Goal: Use online tool/utility: Utilize a website feature to perform a specific function

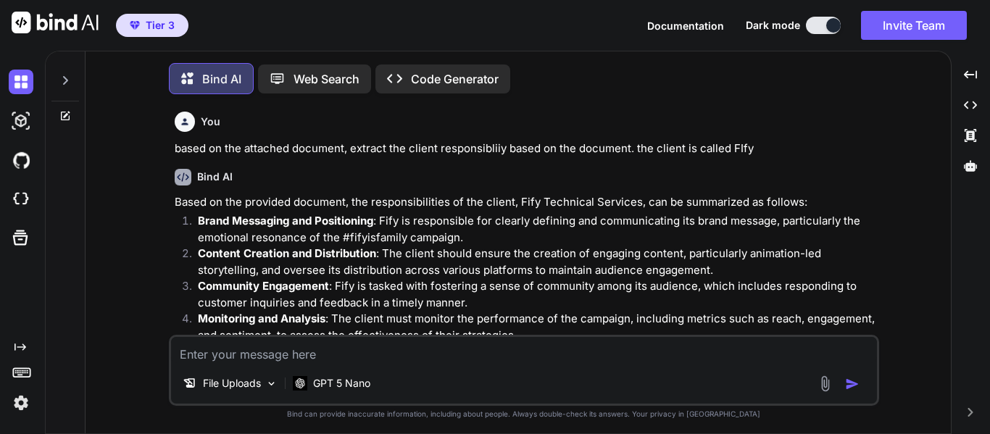
scroll to position [2365, 0]
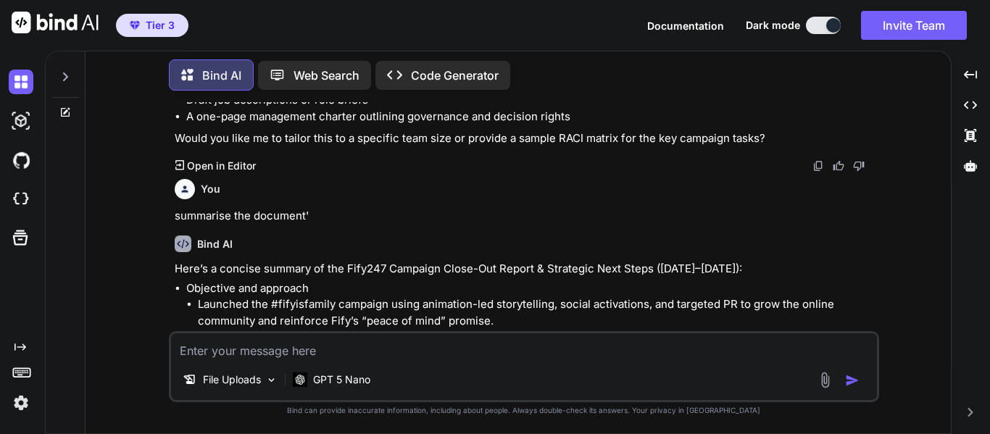
type textarea "x"
click at [149, 22] on span "Tier 3" at bounding box center [160, 25] width 29 height 14
click at [338, 78] on p "Web Search" at bounding box center [327, 75] width 66 height 17
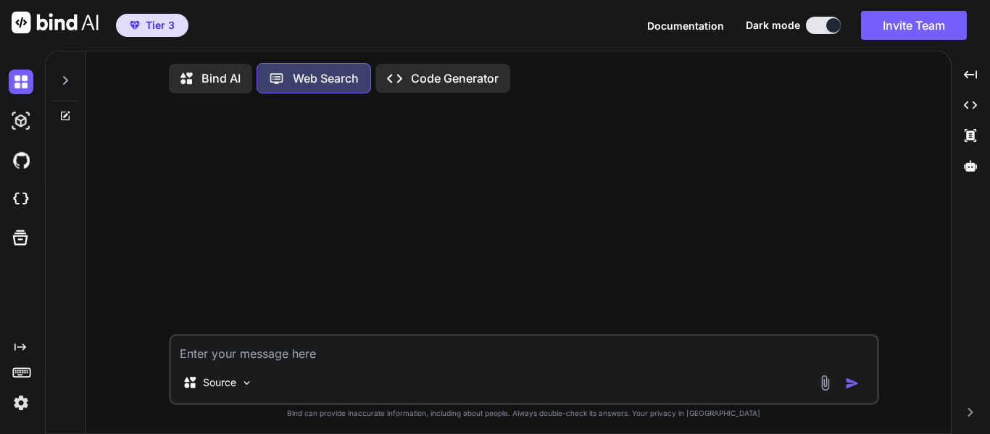
scroll to position [7, 0]
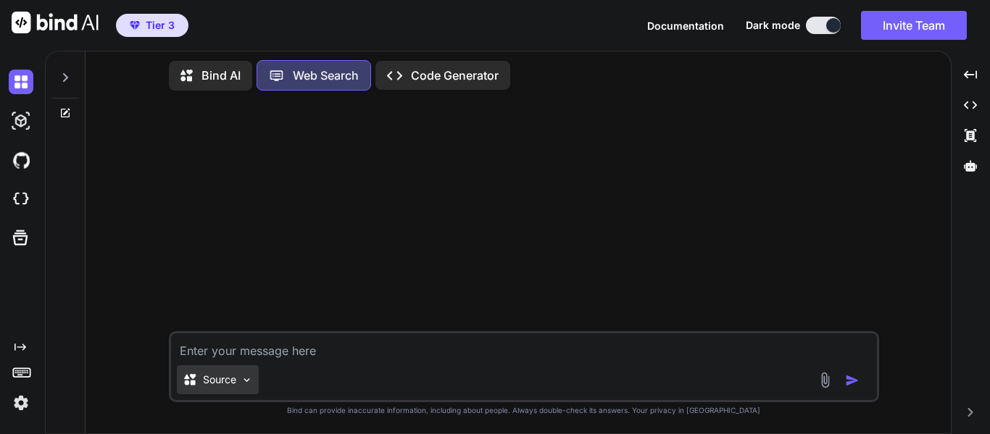
click at [241, 387] on div "Source" at bounding box center [218, 379] width 82 height 29
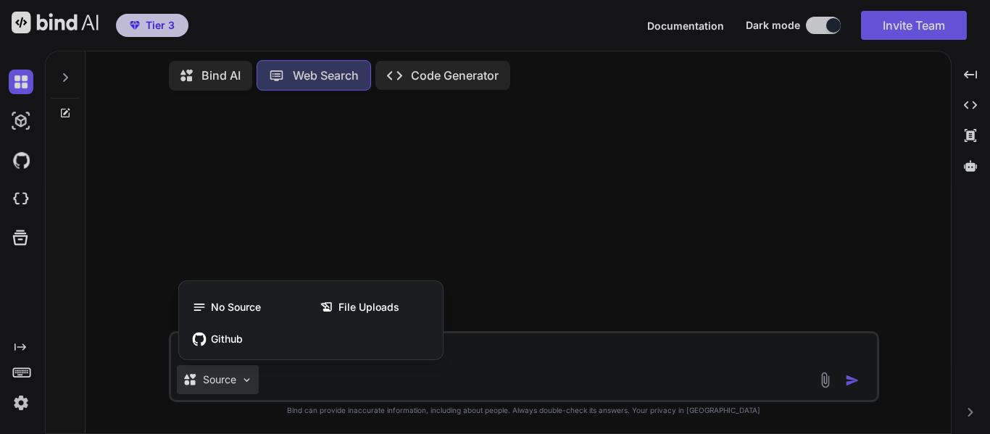
drag, startPoint x: 504, startPoint y: 357, endPoint x: 510, endPoint y: 349, distance: 9.3
click at [509, 351] on div at bounding box center [495, 217] width 990 height 434
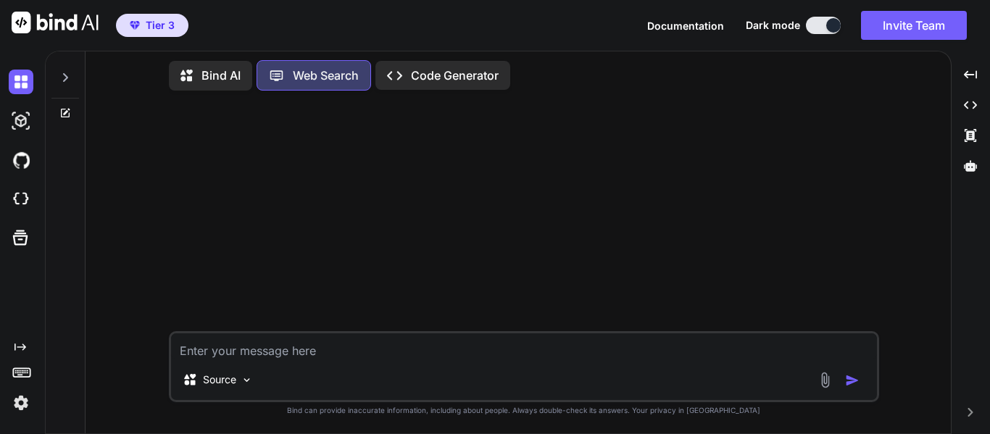
click at [514, 341] on textarea at bounding box center [524, 346] width 706 height 26
click at [444, 351] on textarea at bounding box center [524, 346] width 706 height 26
type textarea "E"
type textarea "I need 10 top digital & creative Agency company online"
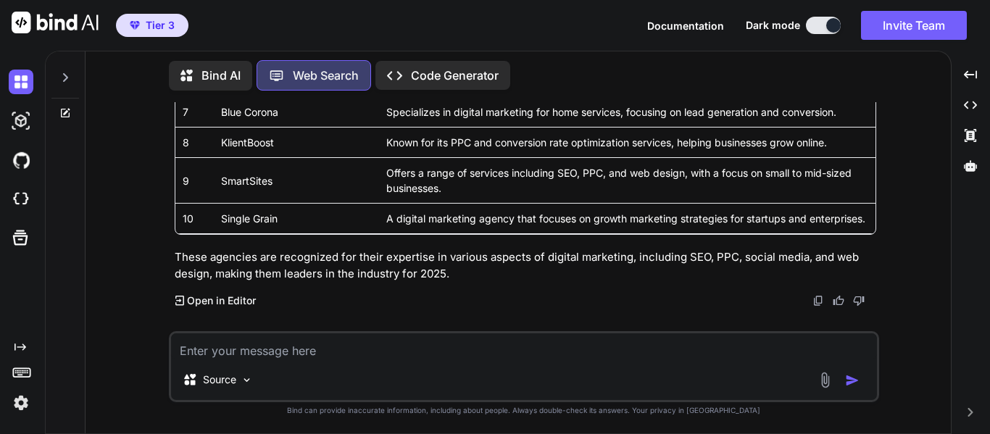
scroll to position [353, 0]
click at [410, 346] on textarea at bounding box center [524, 346] width 706 height 26
type textarea "I"
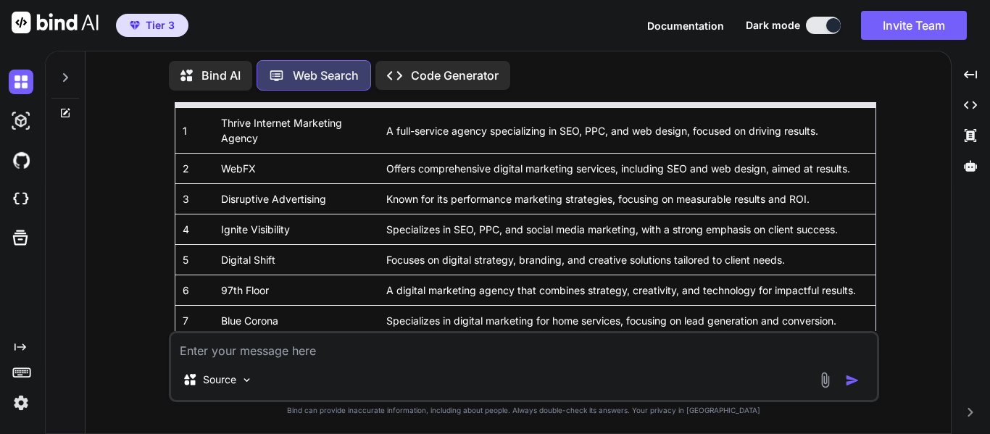
scroll to position [145, 0]
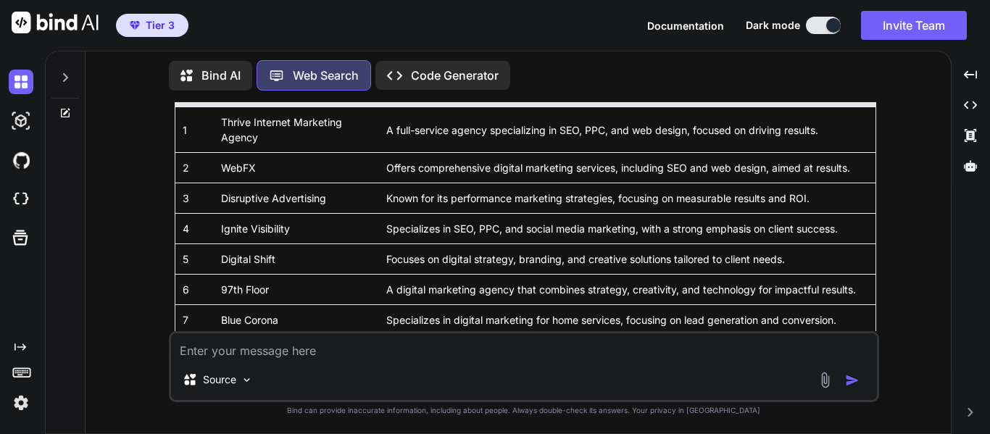
click at [556, 358] on textarea at bounding box center [524, 346] width 706 height 26
type textarea "send the direct link of all"
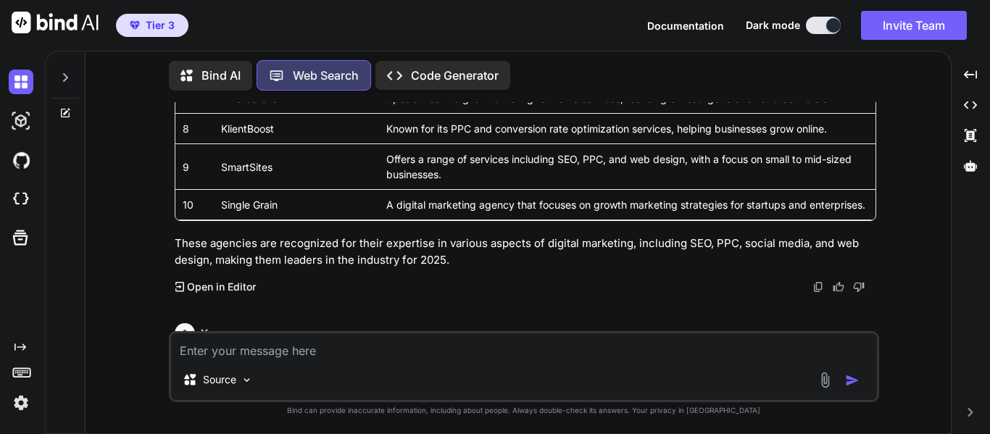
scroll to position [381, 0]
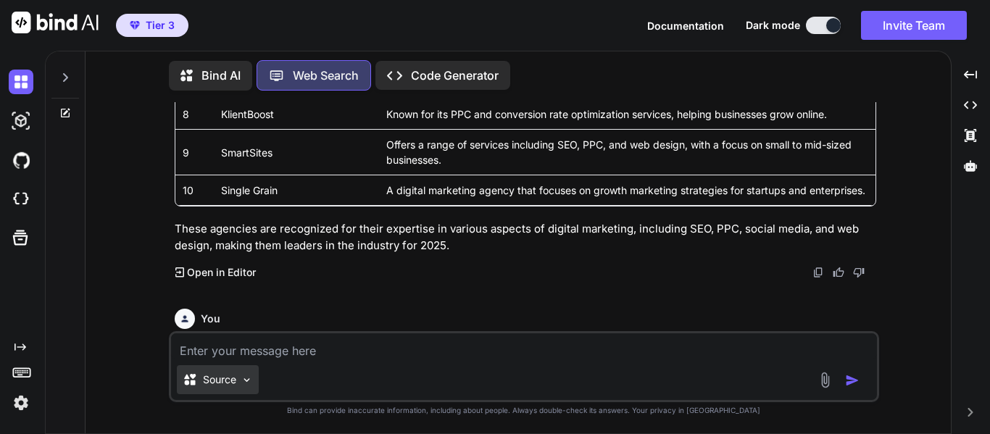
click at [247, 376] on img at bounding box center [247, 380] width 12 height 12
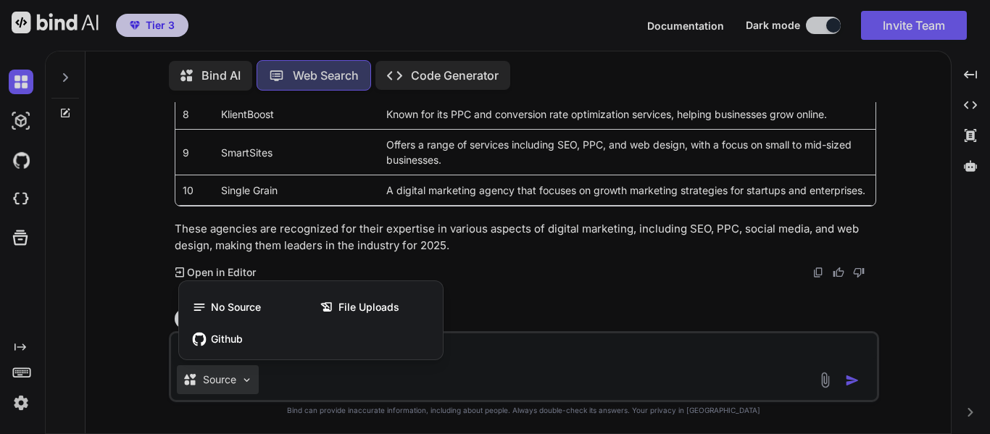
click at [248, 378] on div at bounding box center [495, 217] width 990 height 434
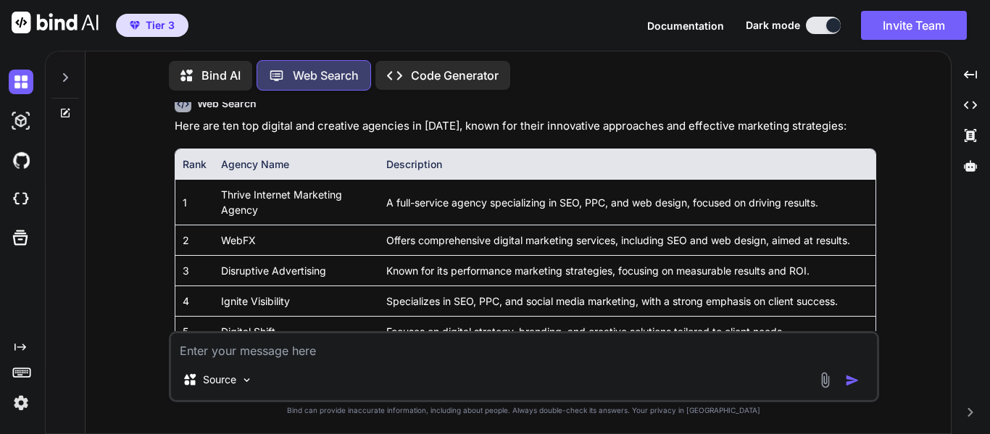
scroll to position [0, 0]
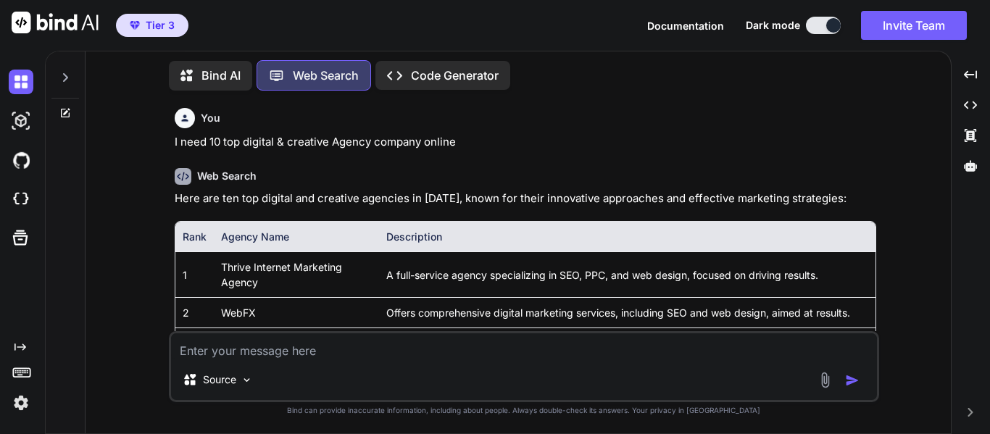
click at [225, 72] on p "Bind AI" at bounding box center [220, 75] width 39 height 17
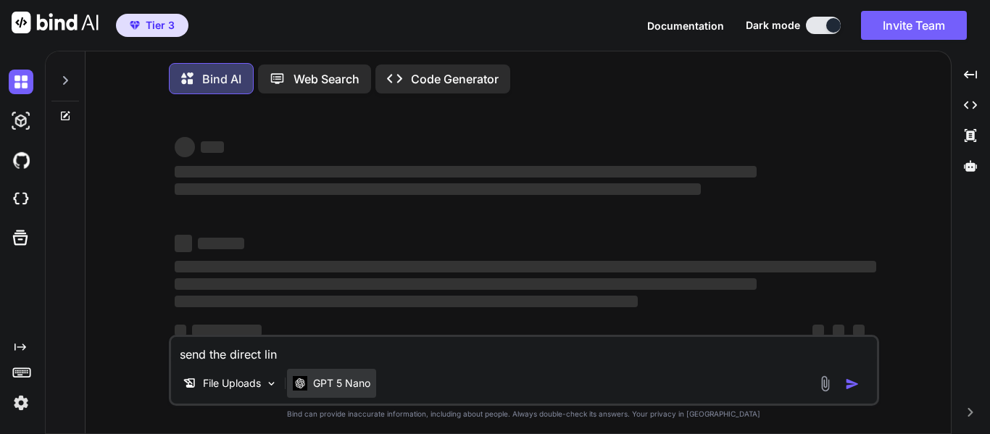
click at [322, 388] on p "GPT 5 Nano" at bounding box center [341, 383] width 57 height 14
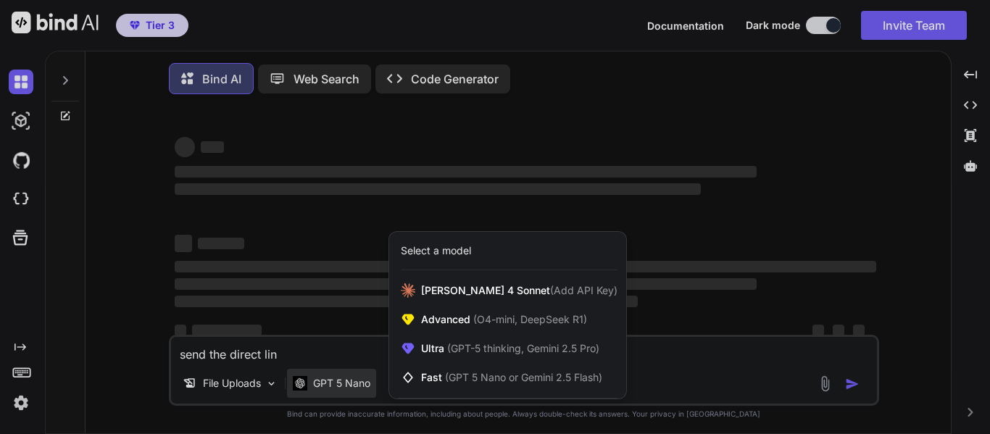
click at [322, 348] on div at bounding box center [495, 217] width 990 height 434
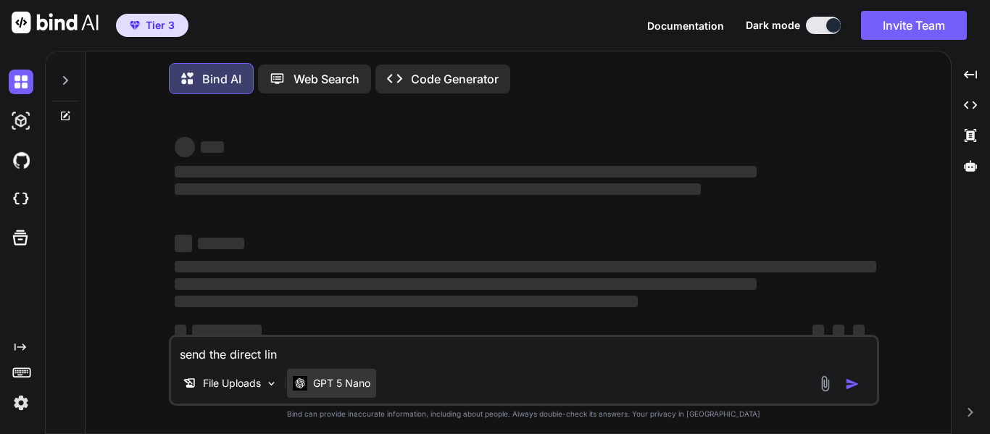
click at [363, 380] on div "GPT 5 Nano" at bounding box center [331, 383] width 89 height 29
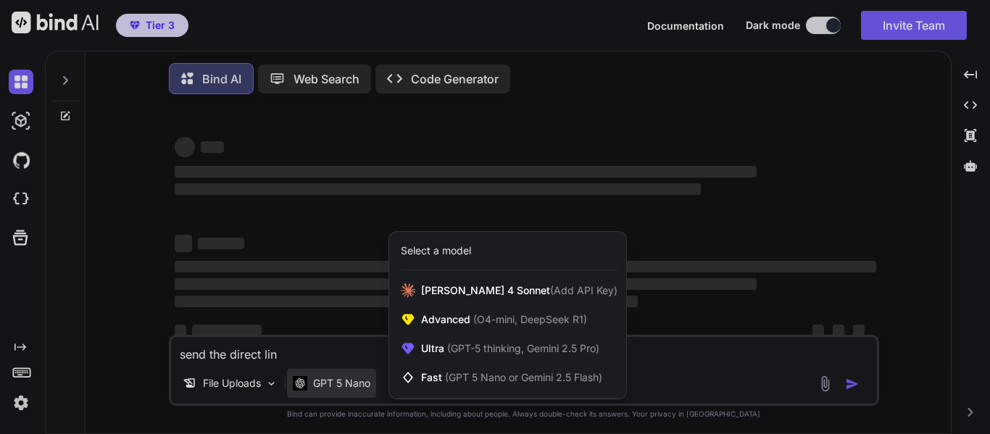
click at [328, 346] on div at bounding box center [495, 217] width 990 height 434
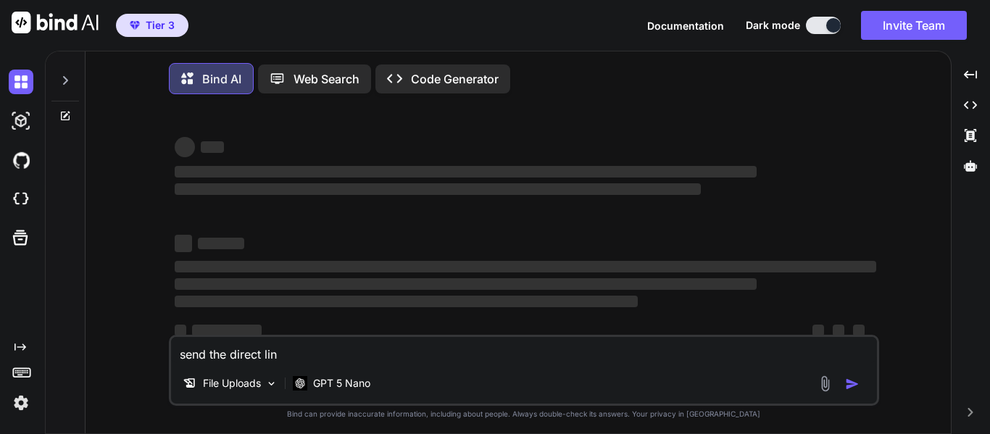
drag, startPoint x: 295, startPoint y: 358, endPoint x: 156, endPoint y: 365, distance: 139.3
click at [156, 365] on div "‌ ‌ ‌ ‌ ‌ ‌ ‌ ‌ ‌ ‌ ‌ ‌ ‌ ‌ send the direct lin File Uploads GPT 5 Nano Created…" at bounding box center [524, 271] width 854 height 331
click at [268, 385] on img at bounding box center [271, 384] width 12 height 12
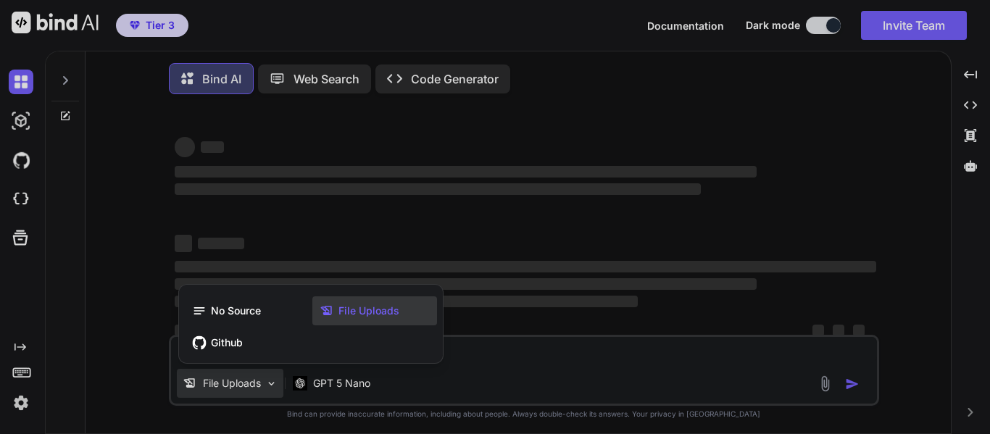
click at [270, 390] on div at bounding box center [495, 217] width 990 height 434
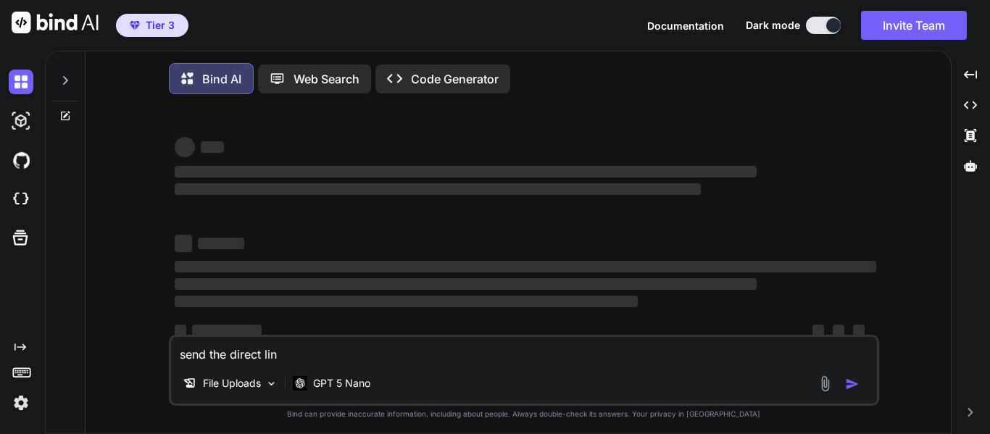
click at [443, 78] on p "Code Generator" at bounding box center [455, 78] width 88 height 17
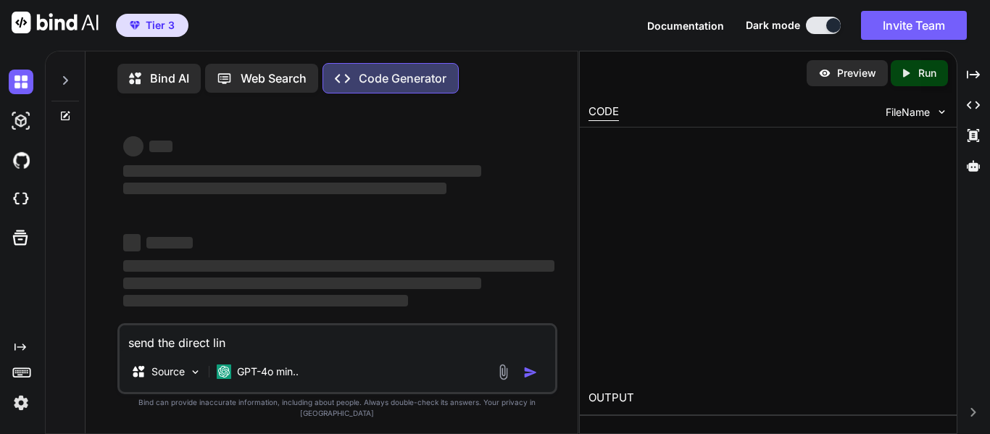
drag, startPoint x: 292, startPoint y: 359, endPoint x: 96, endPoint y: 385, distance: 197.3
click at [96, 385] on div "Bind AI Web Search Created with Pixso. Code Generator ‌ ‌ ‌ ‌ ‌ ‌ ‌ ‌ ‌ ‌ ‌ ‌ ‌…" at bounding box center [332, 246] width 492 height 379
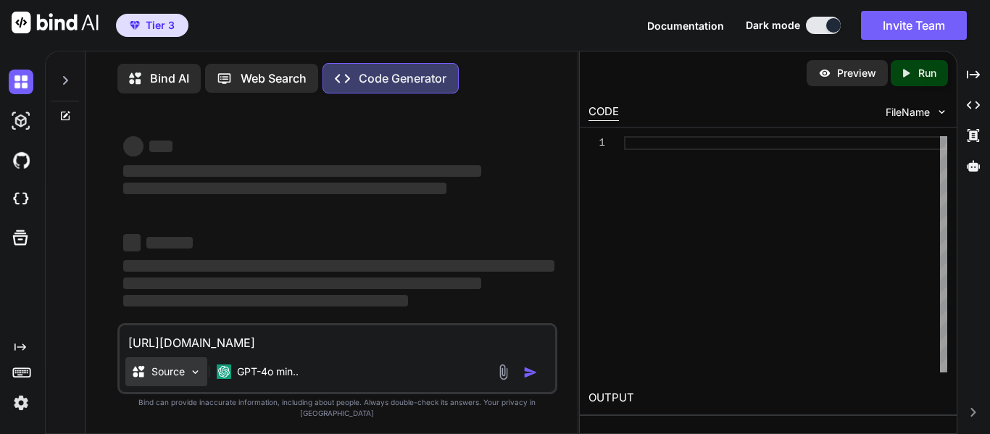
click at [197, 378] on img at bounding box center [195, 372] width 12 height 12
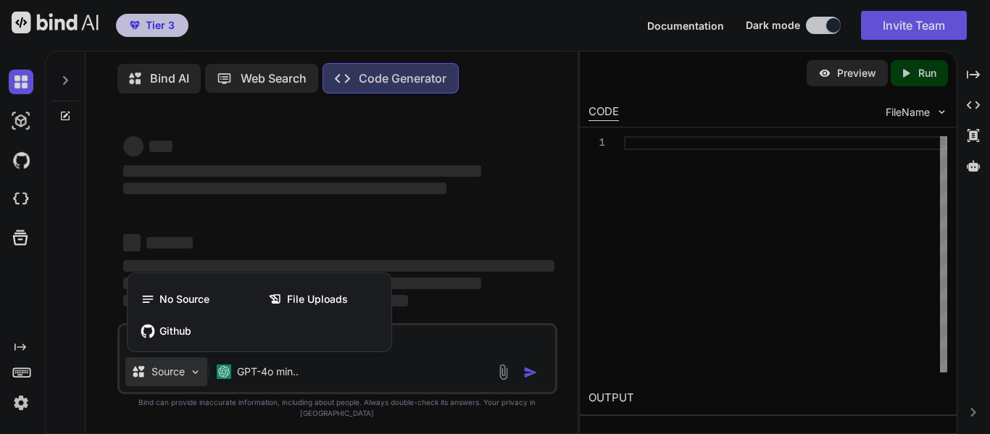
click at [197, 390] on div at bounding box center [495, 217] width 990 height 434
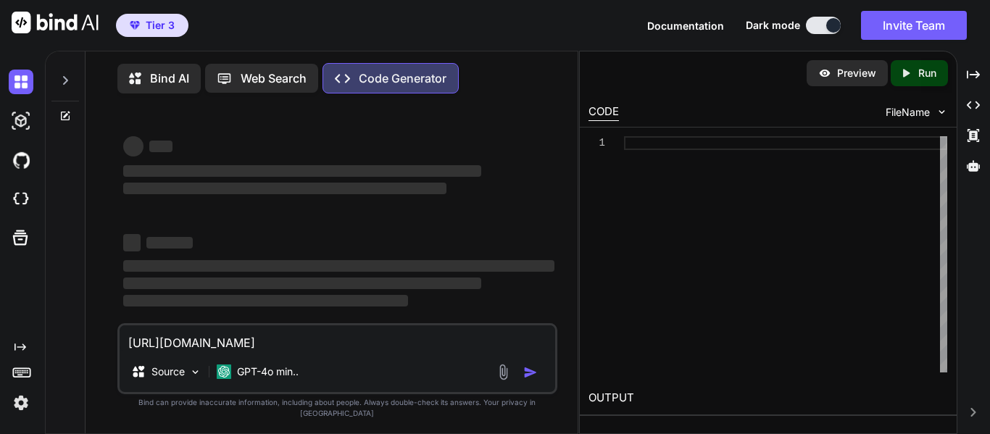
click at [128, 351] on textarea "[URL][DOMAIN_NAME]" at bounding box center [338, 338] width 436 height 26
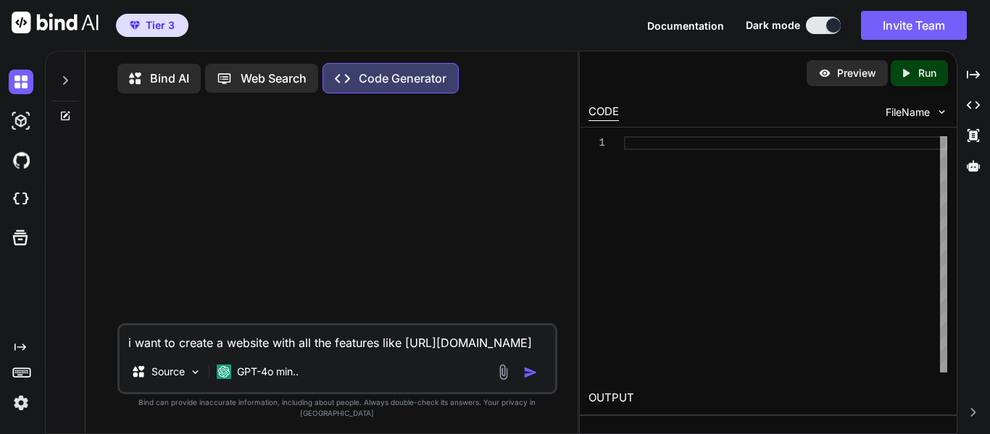
click at [533, 380] on img "button" at bounding box center [530, 372] width 14 height 14
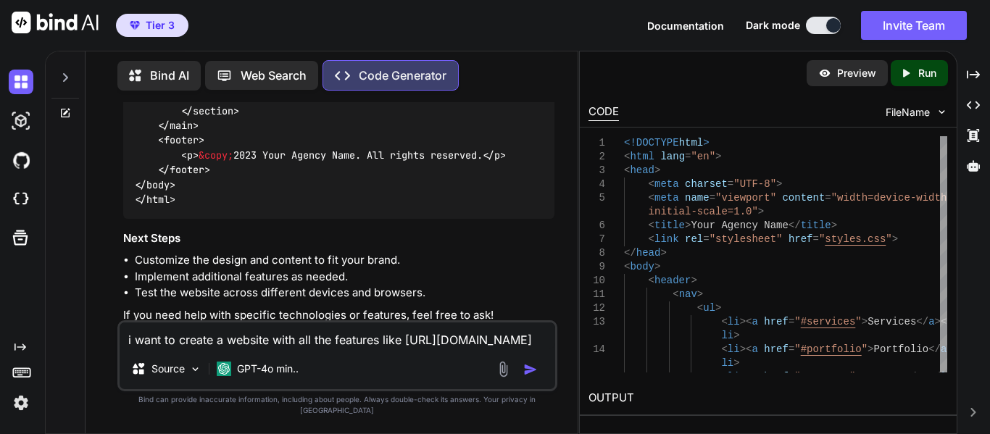
scroll to position [1628, 0]
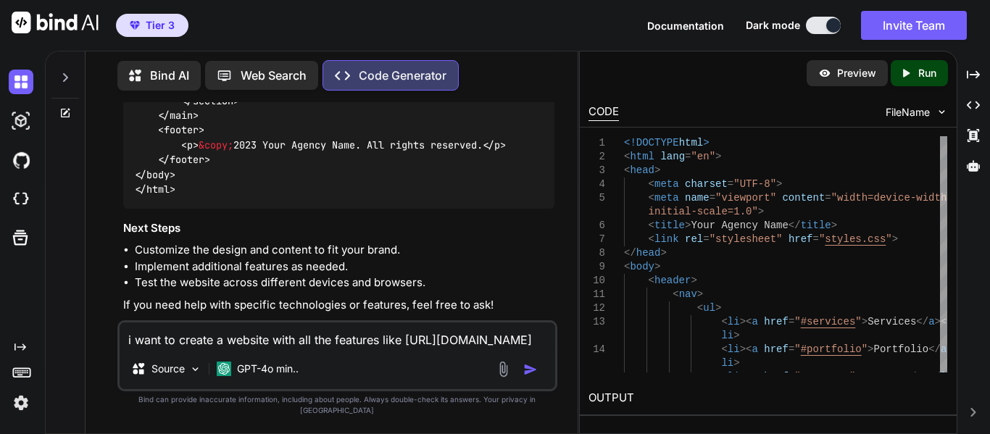
click at [856, 74] on p "Preview" at bounding box center [856, 73] width 39 height 14
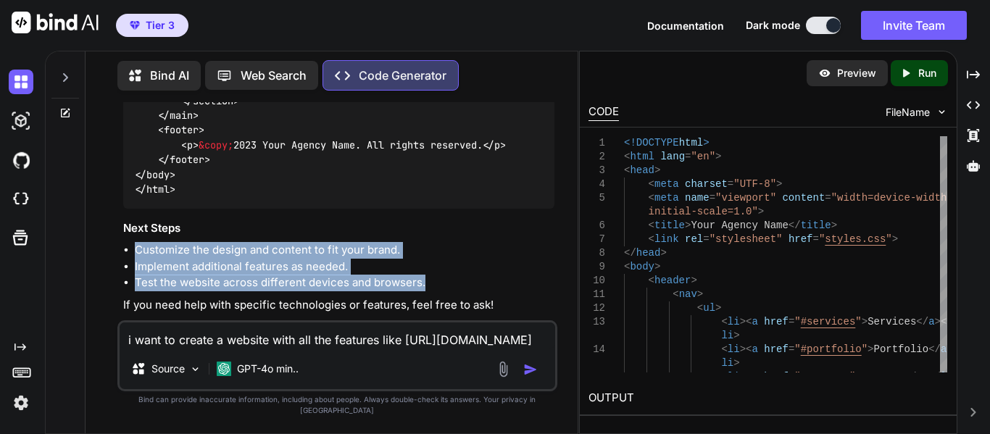
drag, startPoint x: 124, startPoint y: 241, endPoint x: 437, endPoint y: 280, distance: 315.5
click at [437, 280] on ul "Customize the design and content to fit your brand. Implement additional featur…" at bounding box center [338, 266] width 431 height 49
copy ul "Customize the design and content to fit your brand. Implement additional featur…"
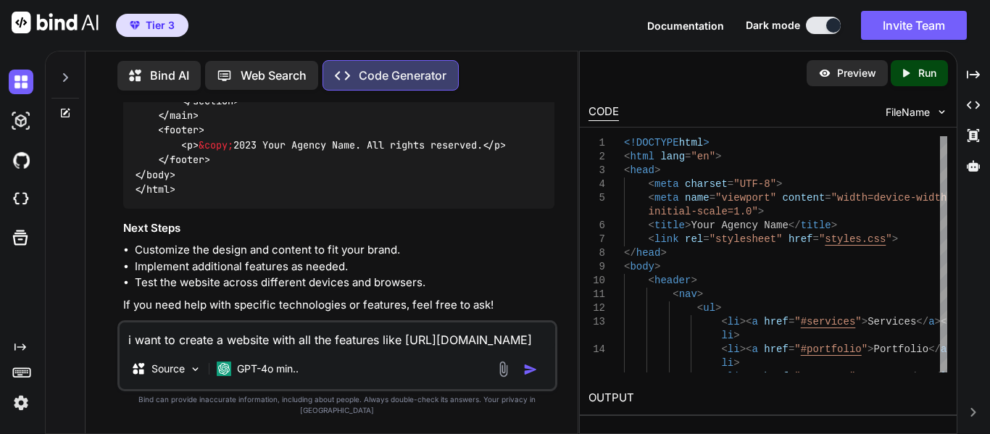
click at [276, 349] on textarea "i want to create a website with all the features like [URL][DOMAIN_NAME]" at bounding box center [338, 335] width 436 height 26
paste textarea "Customize the design and content to fit your brand. Implement additional featur…"
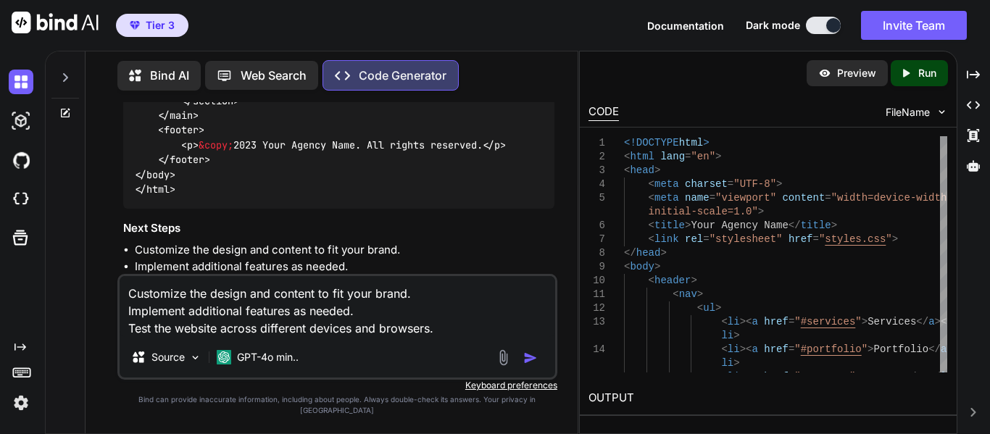
type textarea "Customize the design and content to fit your brand. Implement additional featur…"
click at [528, 365] on img "button" at bounding box center [530, 358] width 14 height 14
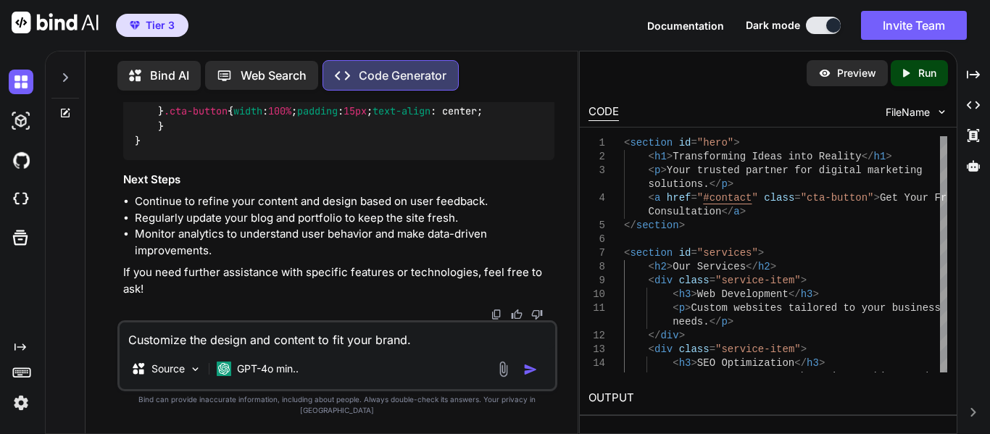
scroll to position [3692, 0]
click at [929, 72] on p "Run" at bounding box center [927, 73] width 18 height 14
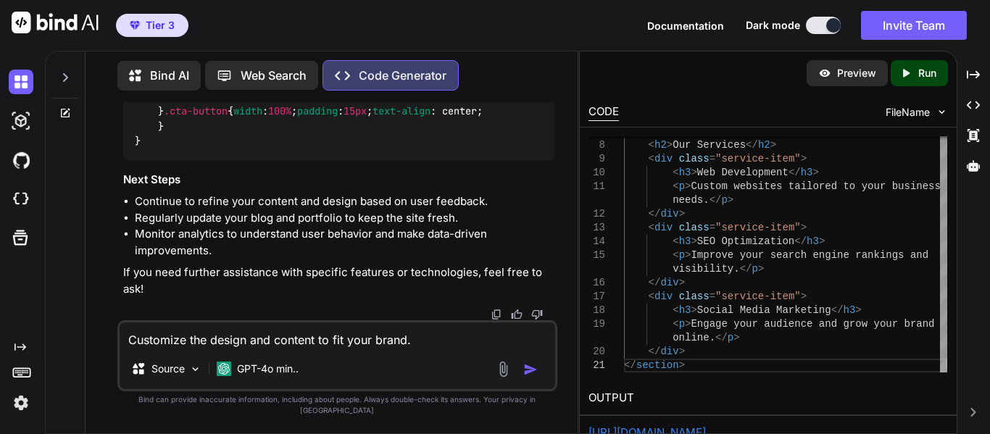
click at [849, 67] on p "Preview" at bounding box center [856, 73] width 39 height 14
click at [394, 349] on textarea "Customize the design and content to fit your brand. Implement additional featur…" at bounding box center [338, 335] width 436 height 26
paste textarea "Customize the design and content to fit your brand. Implement additional featur…"
type textarea "create all the code to build the first page"
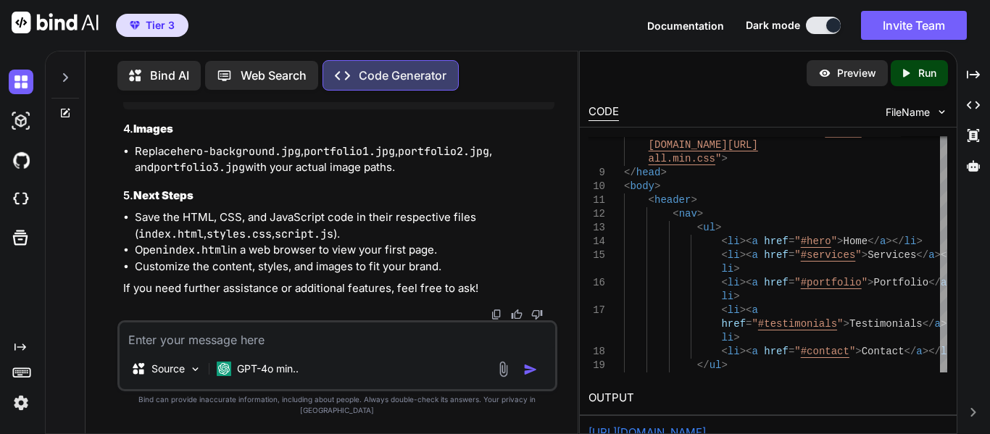
scroll to position [6814, 0]
click at [903, 68] on icon "Created with Pixso." at bounding box center [905, 73] width 13 height 13
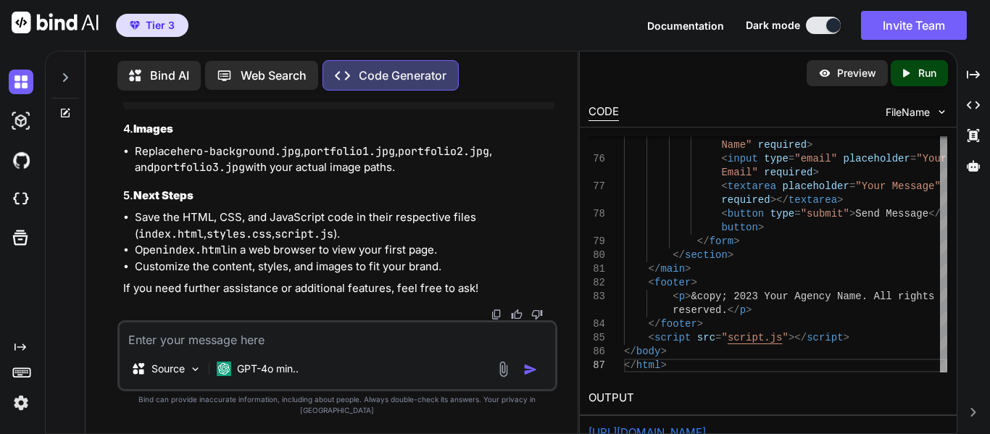
click at [862, 72] on p "Preview" at bounding box center [856, 73] width 39 height 14
click at [156, 71] on p "Bind AI" at bounding box center [169, 75] width 39 height 17
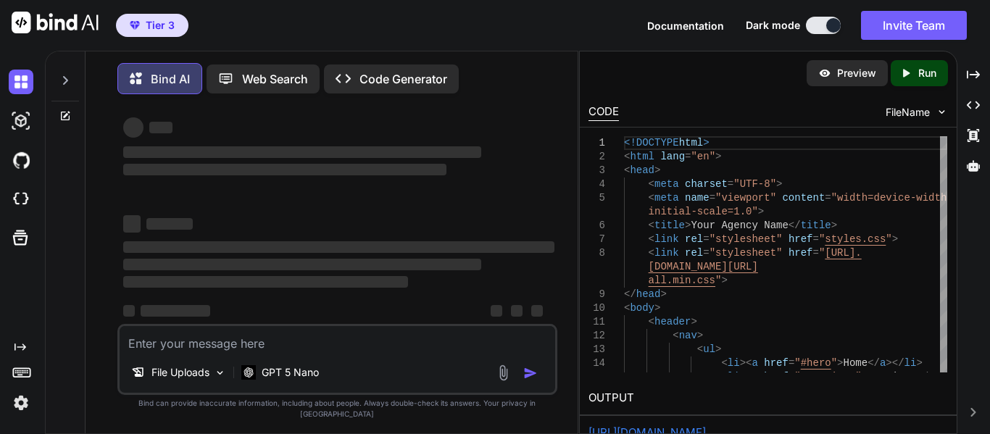
scroll to position [28, 0]
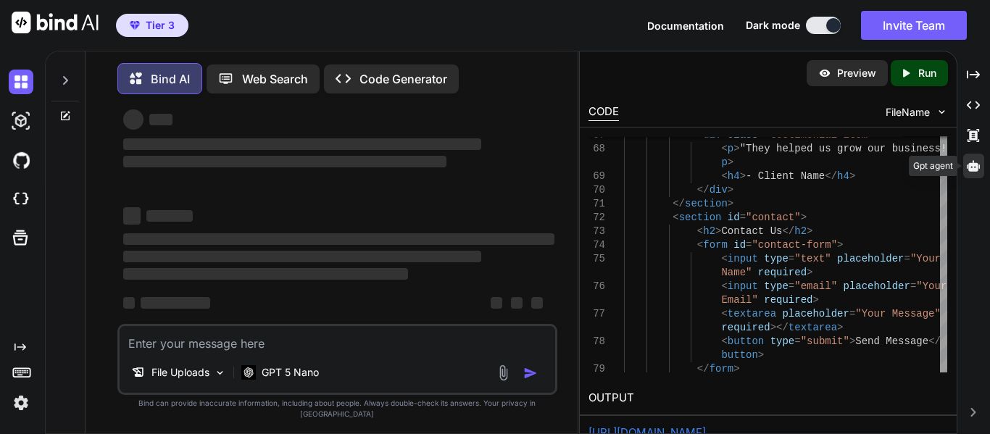
click at [976, 166] on icon at bounding box center [973, 165] width 13 height 11
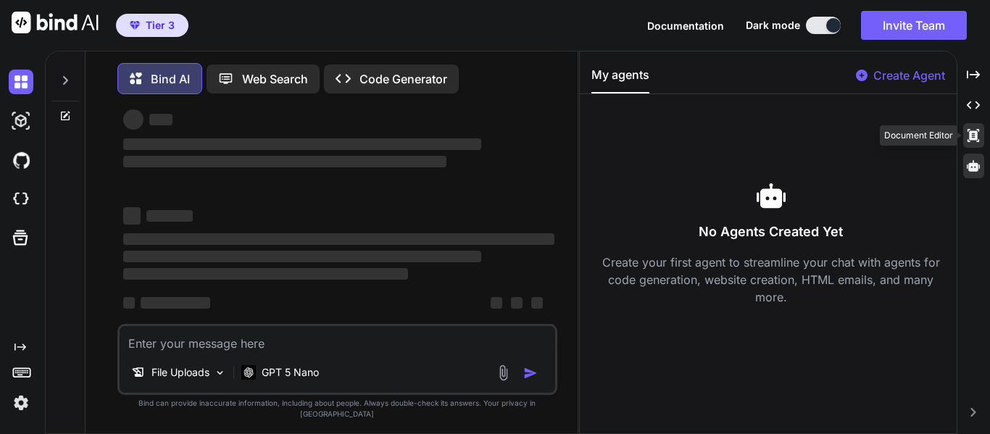
click at [973, 137] on icon "Created with Pixso." at bounding box center [973, 135] width 13 height 13
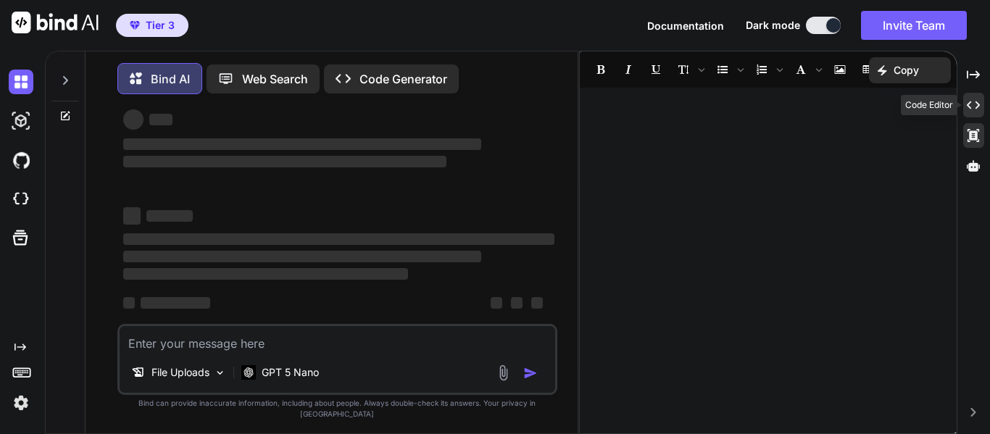
click at [973, 99] on icon "Created with Pixso." at bounding box center [973, 105] width 13 height 13
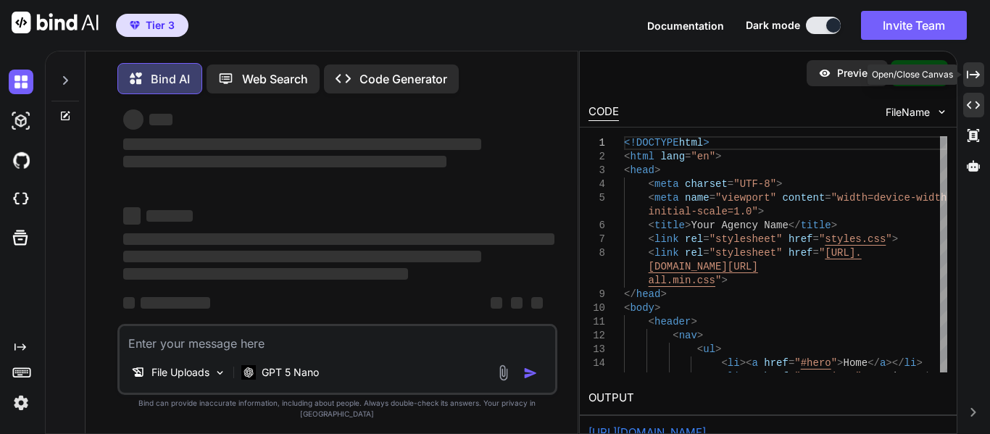
click at [975, 75] on icon at bounding box center [973, 74] width 13 height 8
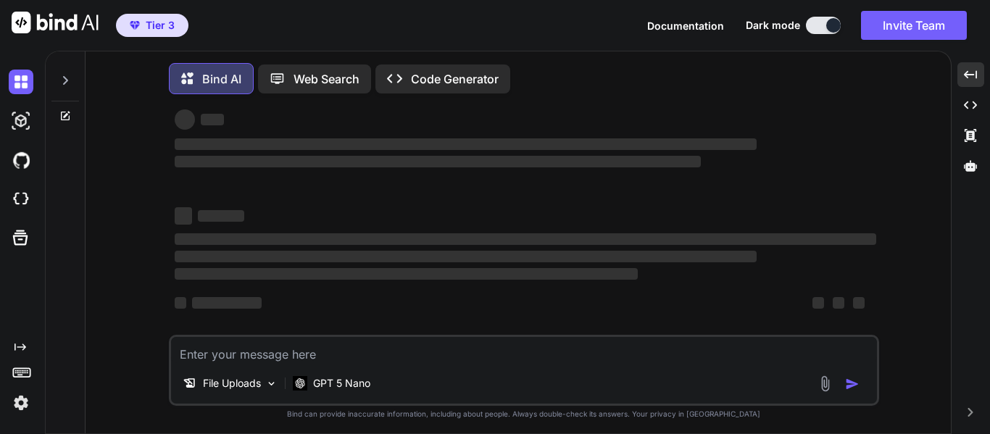
click at [383, 359] on textarea at bounding box center [524, 350] width 706 height 26
click at [349, 363] on textarea at bounding box center [524, 350] width 706 height 26
click at [23, 162] on img at bounding box center [21, 160] width 25 height 25
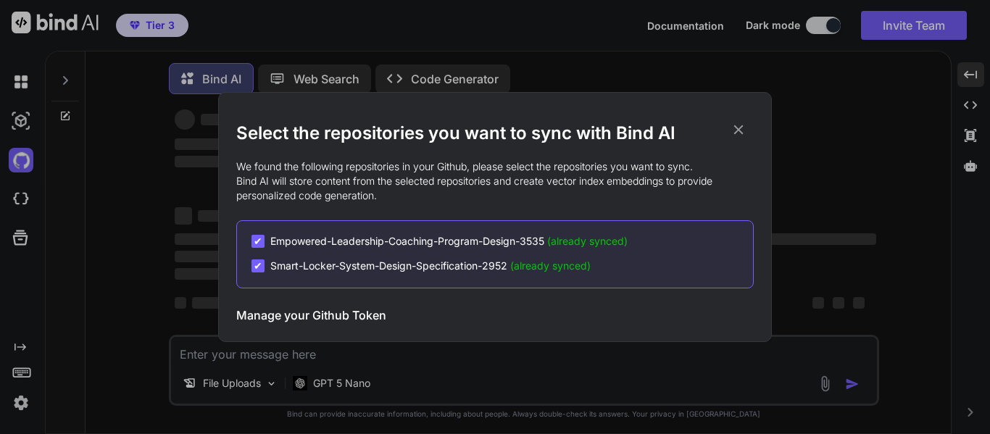
click at [571, 267] on span "(already synced)" at bounding box center [550, 265] width 80 height 12
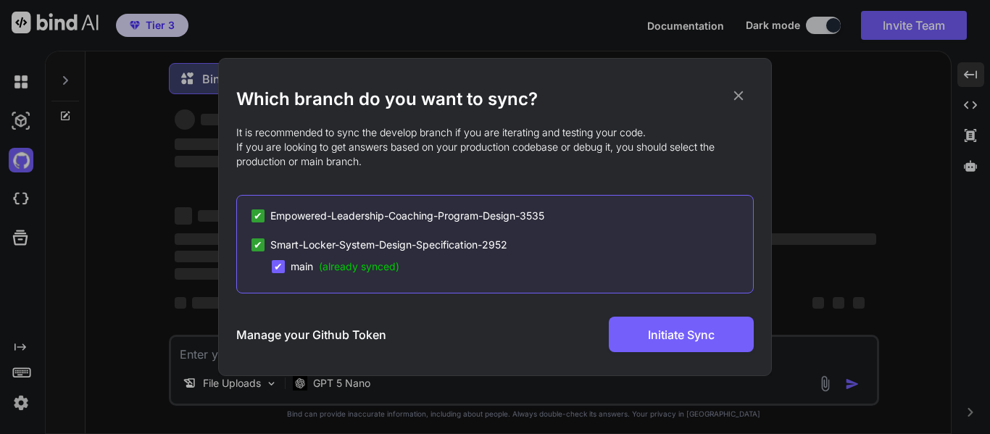
click at [389, 265] on span "(already synced)" at bounding box center [359, 266] width 80 height 12
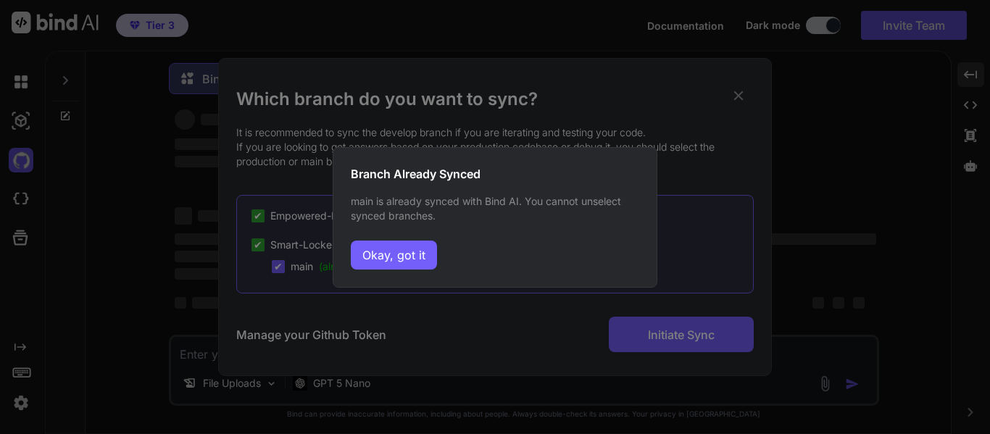
click at [391, 262] on button "Okay, got it" at bounding box center [394, 255] width 86 height 29
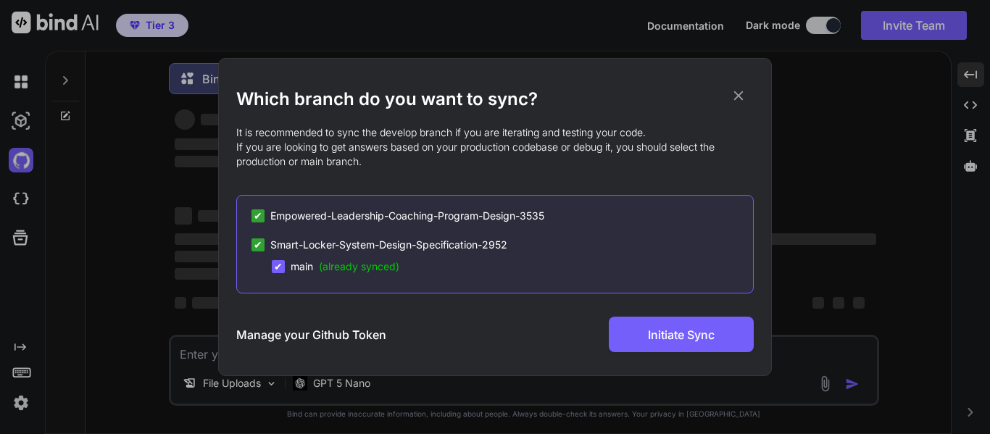
click at [11, 193] on div "Which branch do you want to sync? It is recommended to sync the develop branch …" at bounding box center [495, 217] width 990 height 434
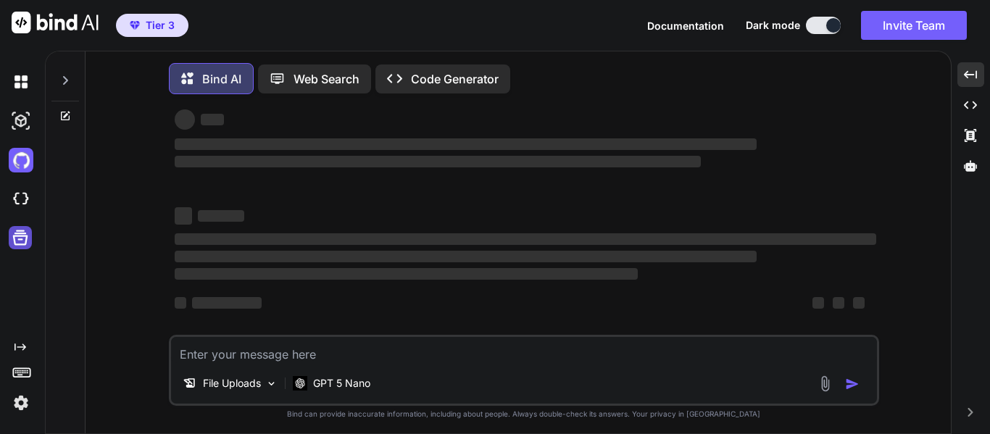
click at [16, 238] on icon at bounding box center [20, 238] width 20 height 20
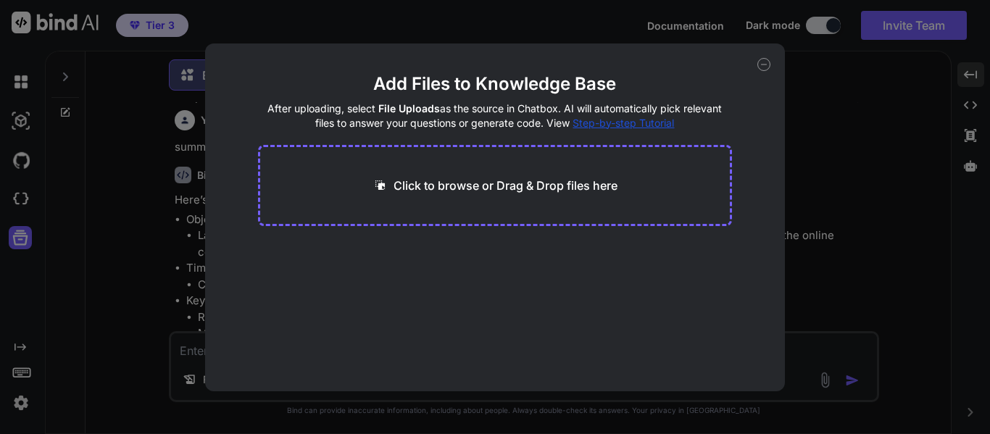
scroll to position [2436, 0]
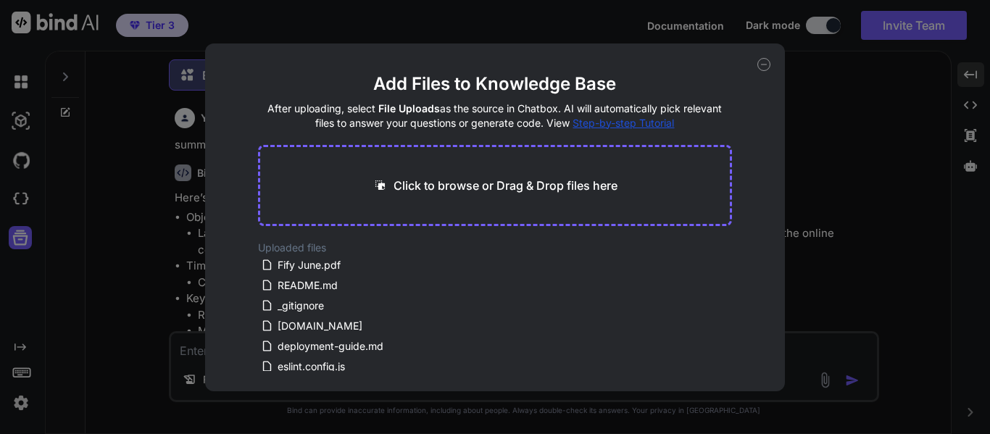
click at [99, 220] on div "Add Files to Knowledge Base After uploading, select File Uploads as the source …" at bounding box center [495, 217] width 990 height 434
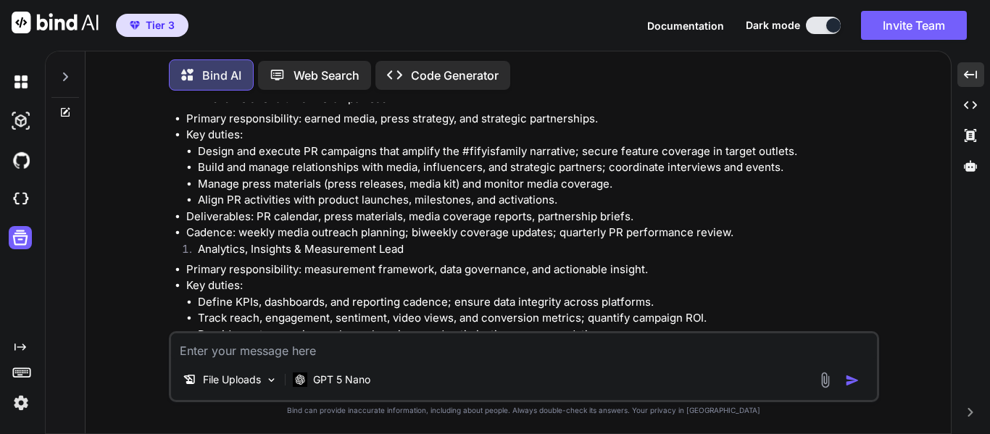
scroll to position [1351, 0]
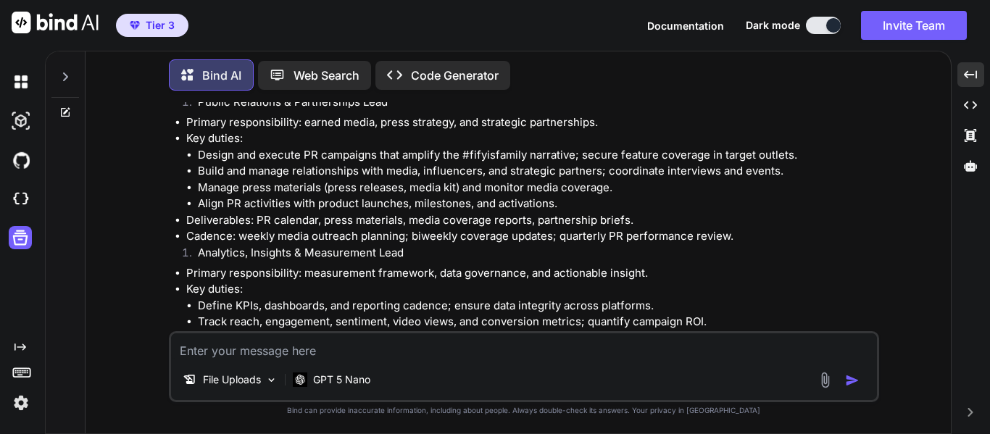
click at [22, 374] on icon at bounding box center [22, 372] width 20 height 20
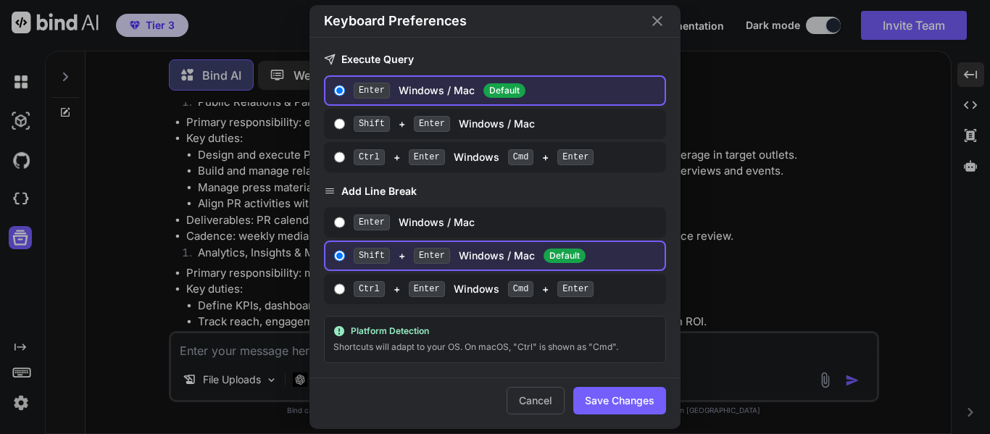
click at [109, 283] on div "Keyboard Preferences Execute Query Enter Windows / Mac Default Shift + Enter Wi…" at bounding box center [495, 217] width 990 height 434
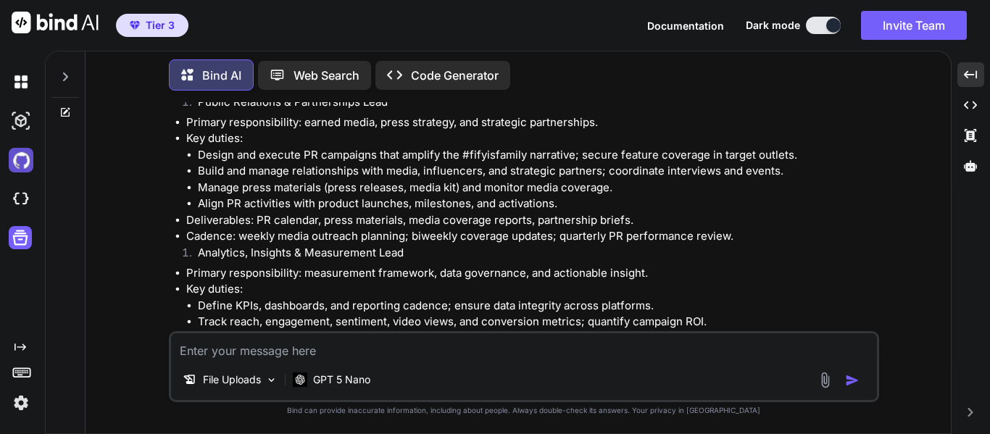
click at [26, 153] on img at bounding box center [21, 160] width 25 height 25
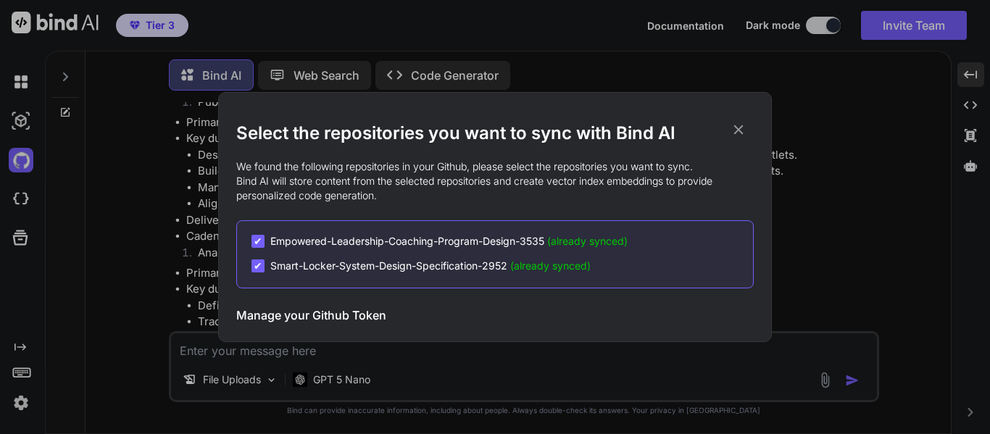
click at [81, 182] on div "Select the repositories you want to sync with Bind AI We found the following re…" at bounding box center [495, 217] width 990 height 434
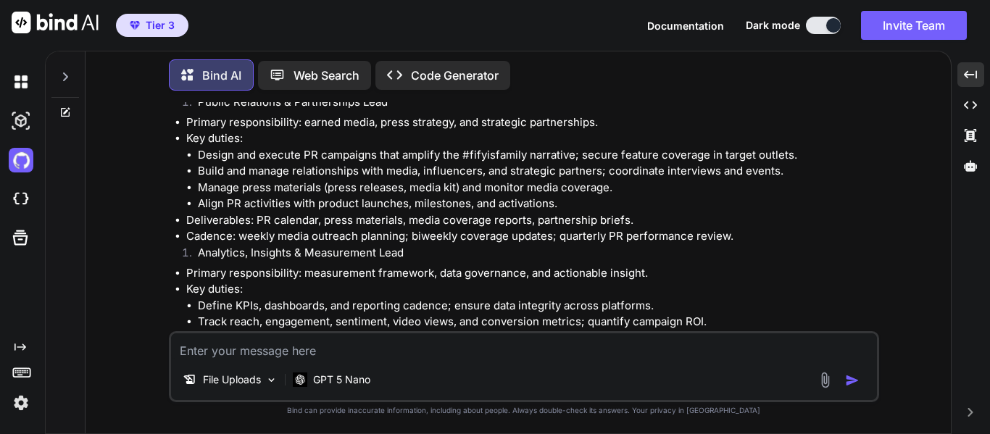
click at [325, 68] on p "Web Search" at bounding box center [327, 75] width 66 height 17
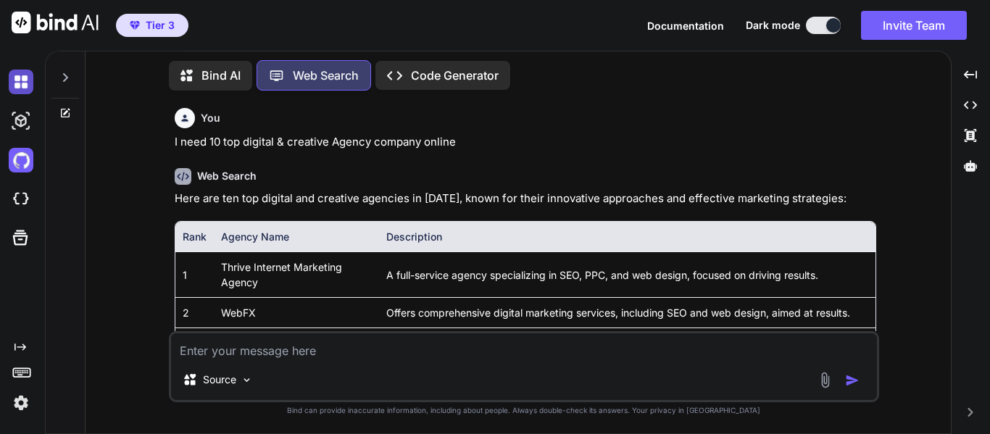
scroll to position [888, 0]
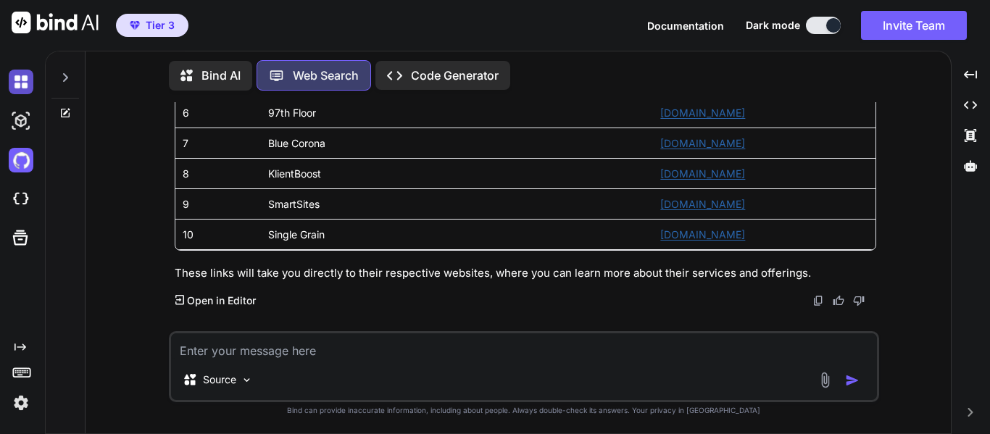
click at [22, 78] on img at bounding box center [21, 82] width 25 height 25
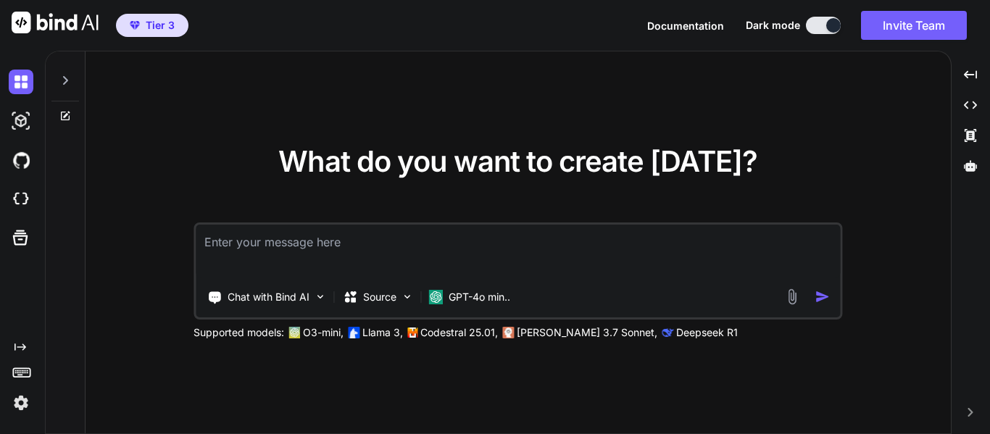
click at [67, 83] on icon at bounding box center [65, 81] width 12 height 12
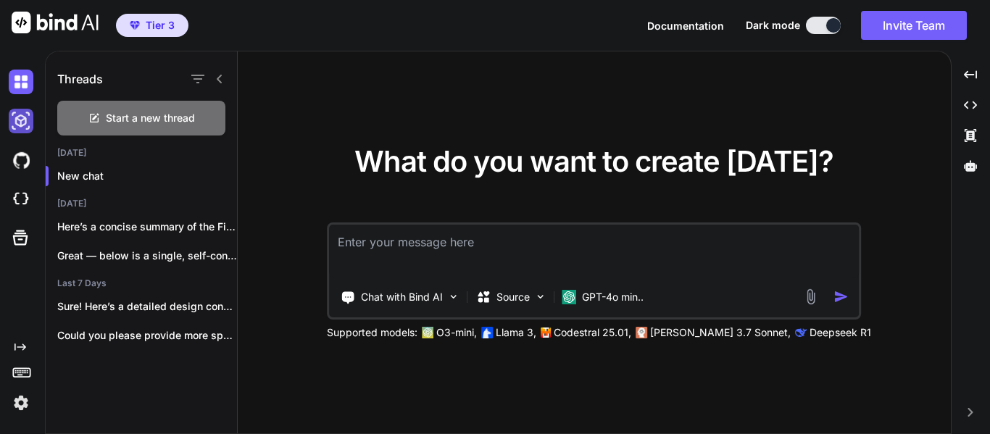
click at [12, 121] on img at bounding box center [21, 121] width 25 height 25
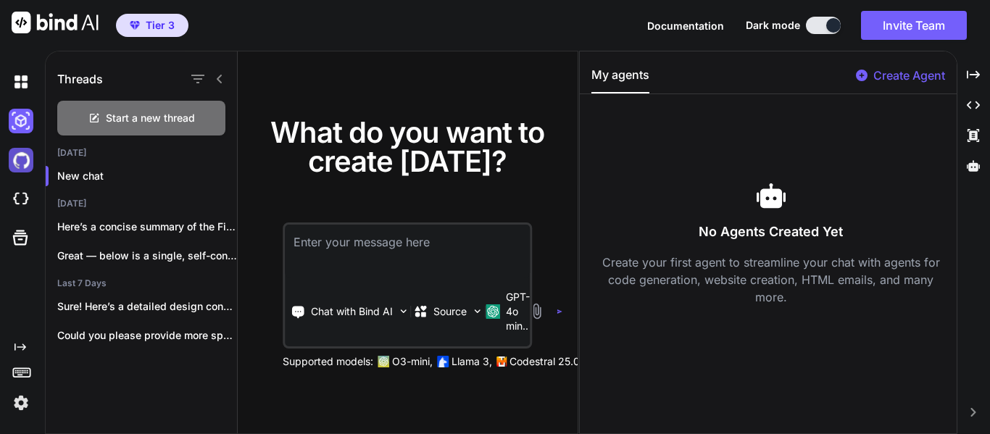
click at [22, 157] on img at bounding box center [21, 160] width 25 height 25
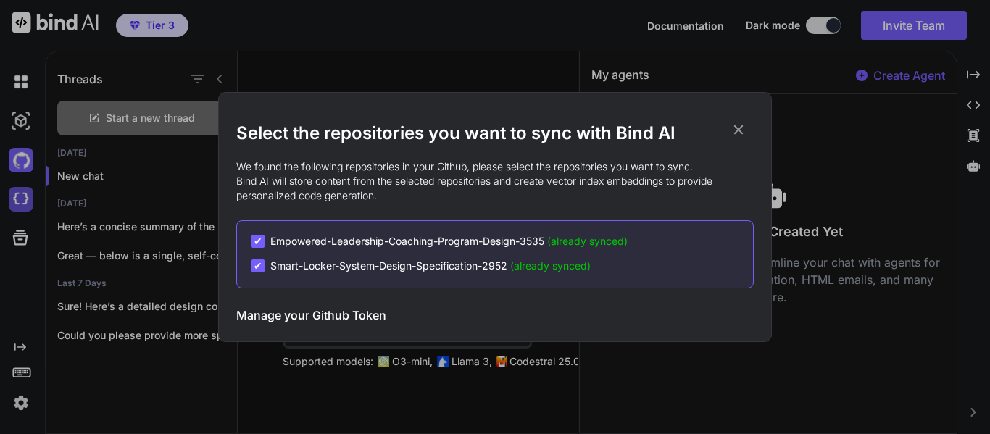
click at [17, 196] on div "Select the repositories you want to sync with Bind AI We found the following re…" at bounding box center [495, 217] width 990 height 434
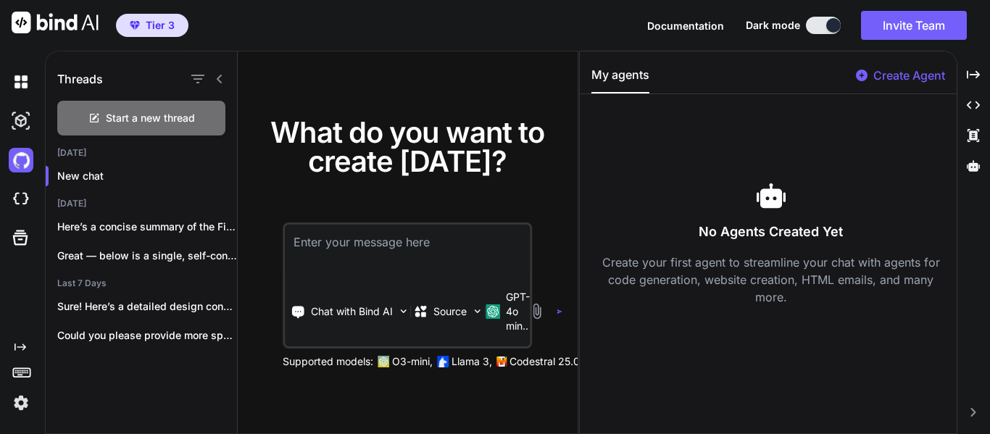
click at [399, 271] on textarea at bounding box center [407, 252] width 245 height 54
click at [473, 313] on img at bounding box center [477, 311] width 12 height 12
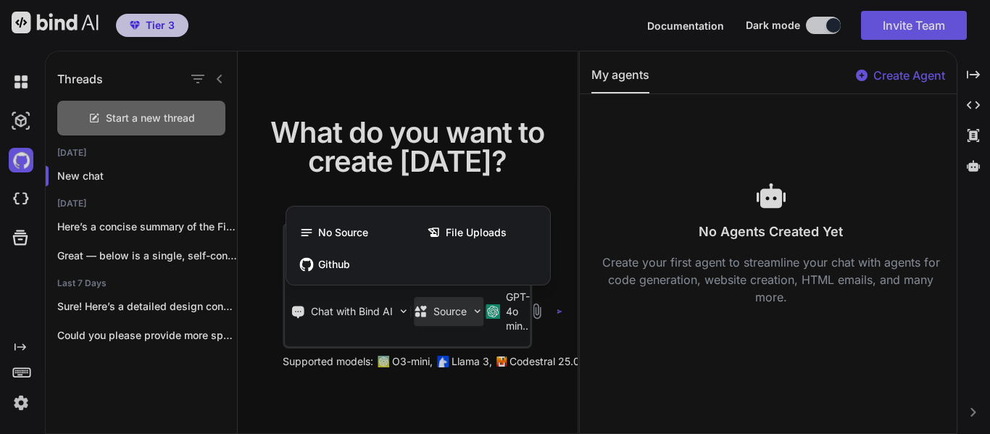
click at [473, 313] on div at bounding box center [495, 217] width 990 height 434
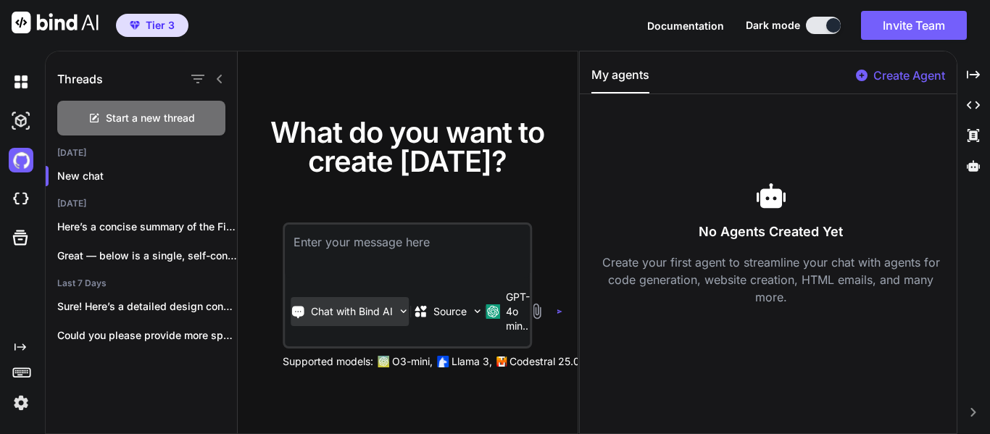
click at [362, 312] on p "Chat with Bind AI" at bounding box center [352, 311] width 82 height 14
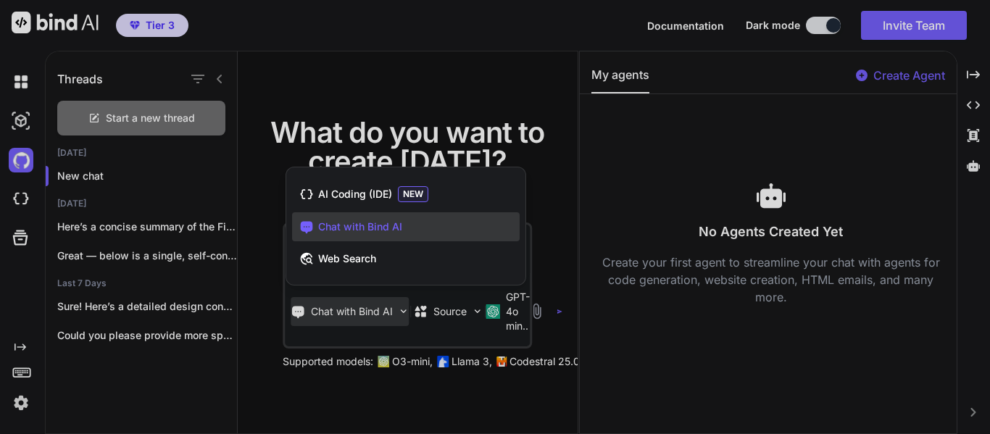
click at [350, 341] on div at bounding box center [495, 217] width 990 height 434
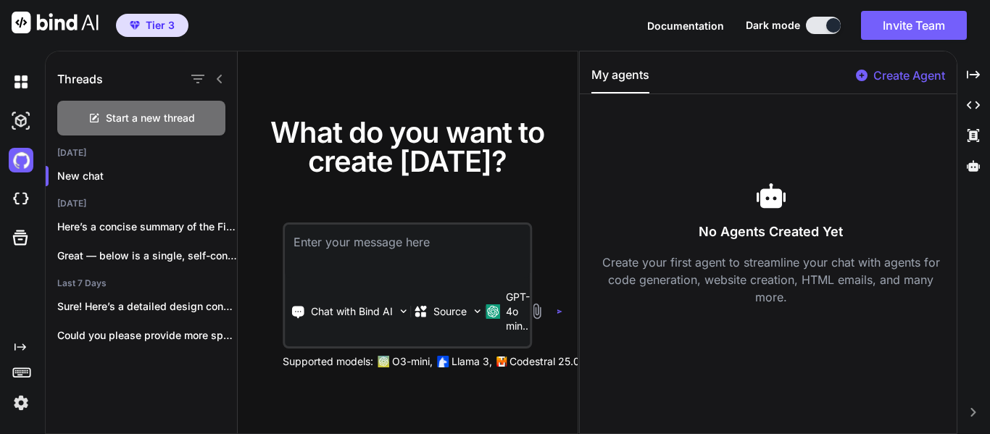
click at [372, 239] on textarea at bounding box center [407, 252] width 245 height 54
paste textarea "Customize the design and content to fit your brand. Implement additional featur…"
type textarea "i need social medal content for my digital agency:\"
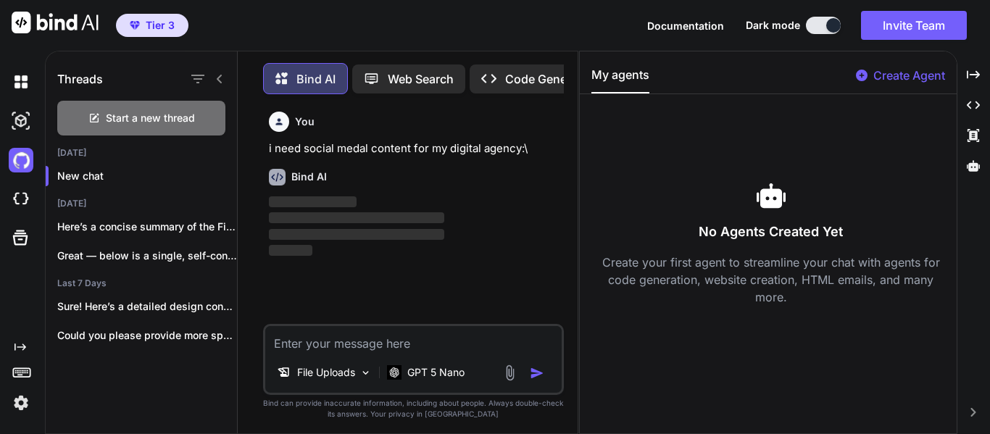
scroll to position [7, 0]
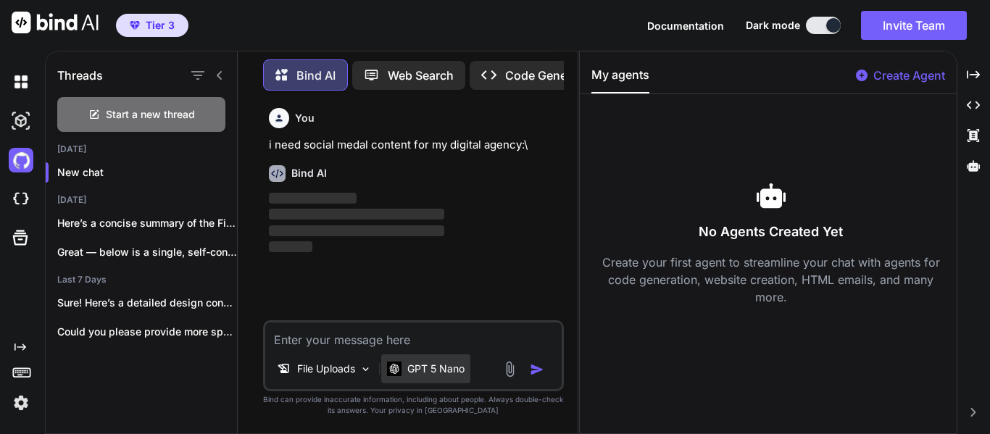
click at [468, 373] on div "GPT 5 Nano" at bounding box center [425, 368] width 89 height 29
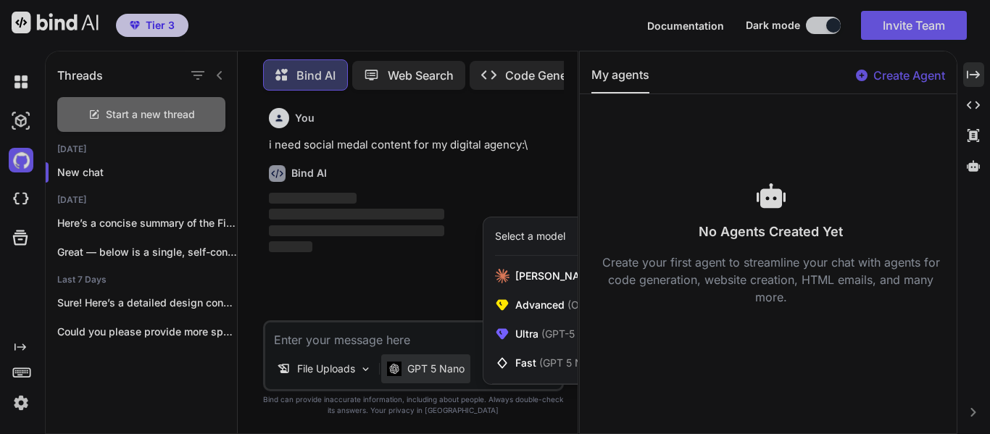
click at [966, 72] on div at bounding box center [495, 217] width 990 height 434
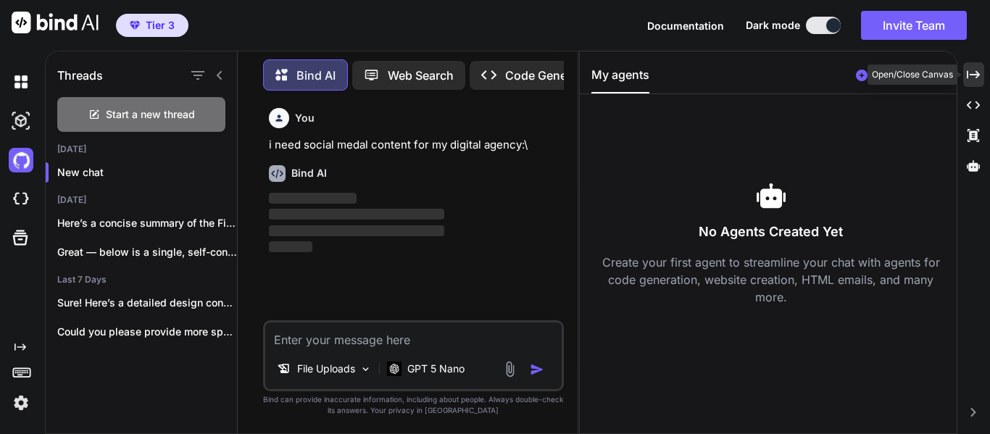
click at [975, 73] on icon "Created with Pixso." at bounding box center [973, 74] width 13 height 13
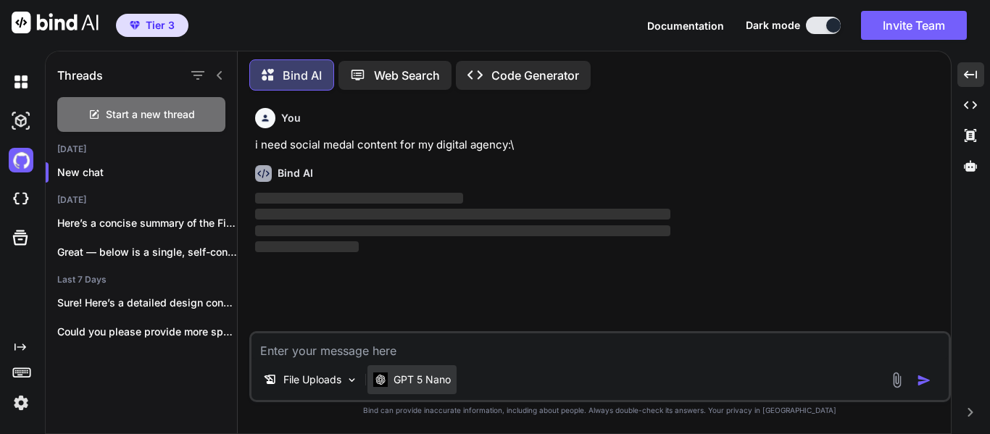
click at [446, 381] on p "GPT 5 Nano" at bounding box center [422, 379] width 57 height 14
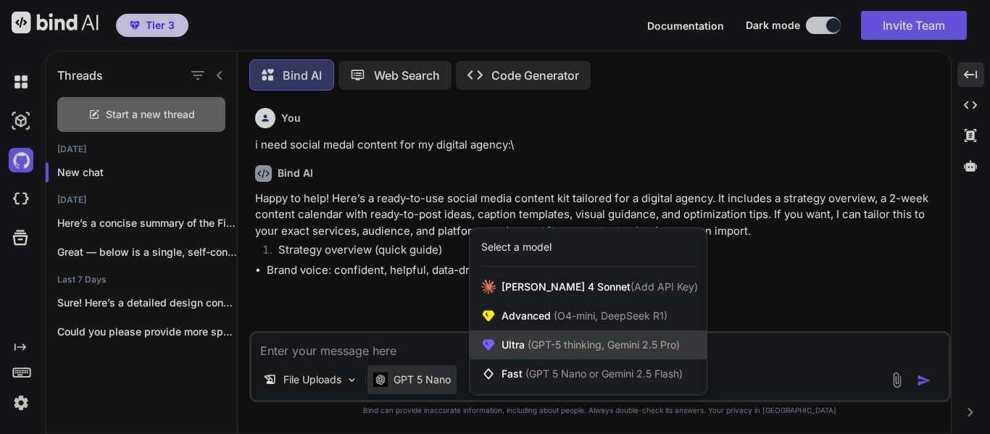
click at [659, 344] on span "(GPT-5 thinking, Gemini 2.5 Pro)" at bounding box center [602, 344] width 155 height 12
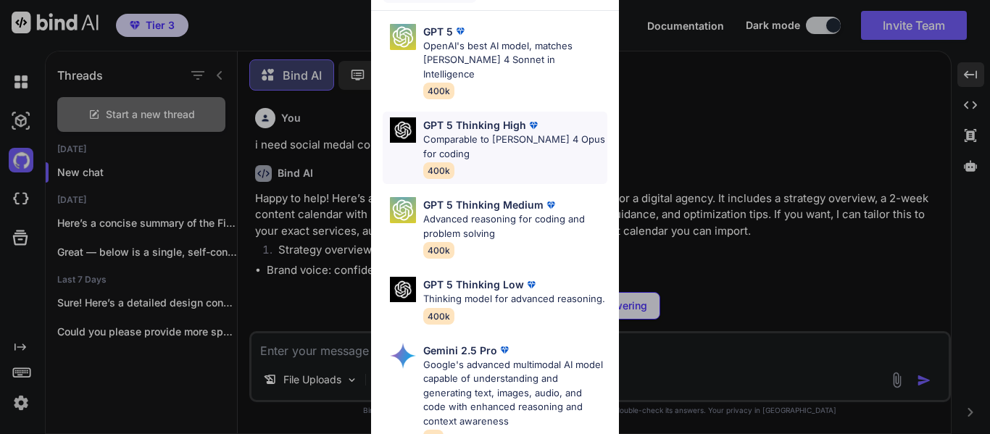
click at [491, 133] on p "Comparable to [PERSON_NAME] 4 Opus for coding" at bounding box center [515, 147] width 184 height 28
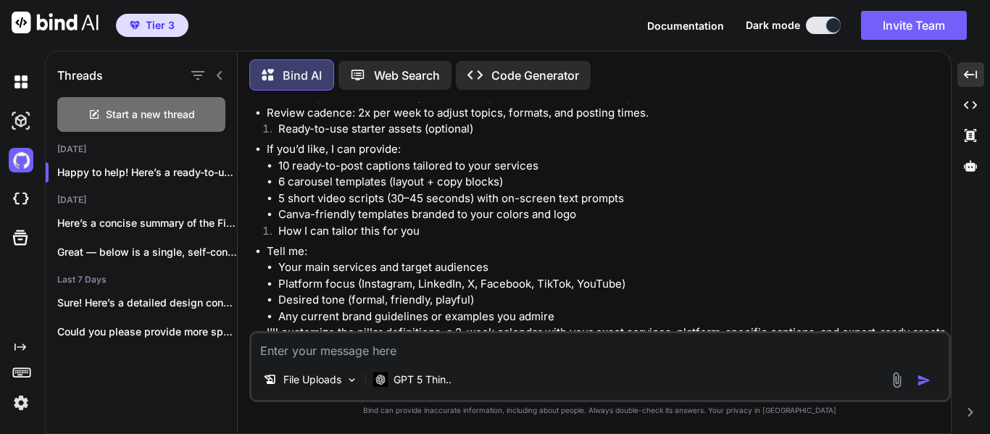
scroll to position [2218, 0]
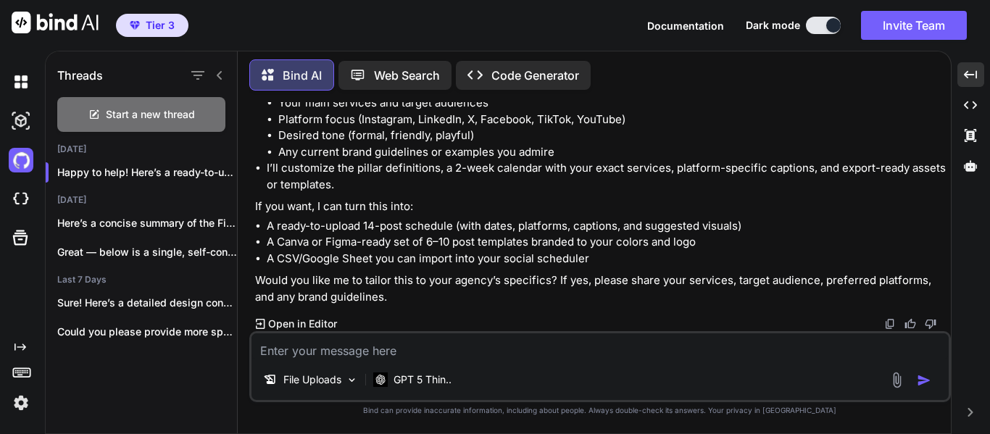
click at [164, 20] on span "Tier 3" at bounding box center [160, 25] width 29 height 14
click at [21, 402] on img at bounding box center [21, 403] width 25 height 25
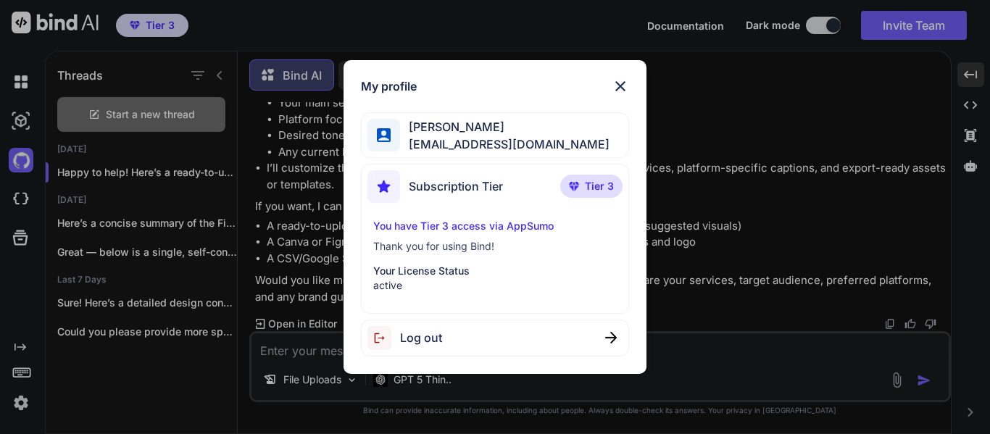
click at [275, 310] on div "My profile [PERSON_NAME] [PERSON_NAME][EMAIL_ADDRESS][DOMAIN_NAME] Subscription…" at bounding box center [495, 217] width 990 height 434
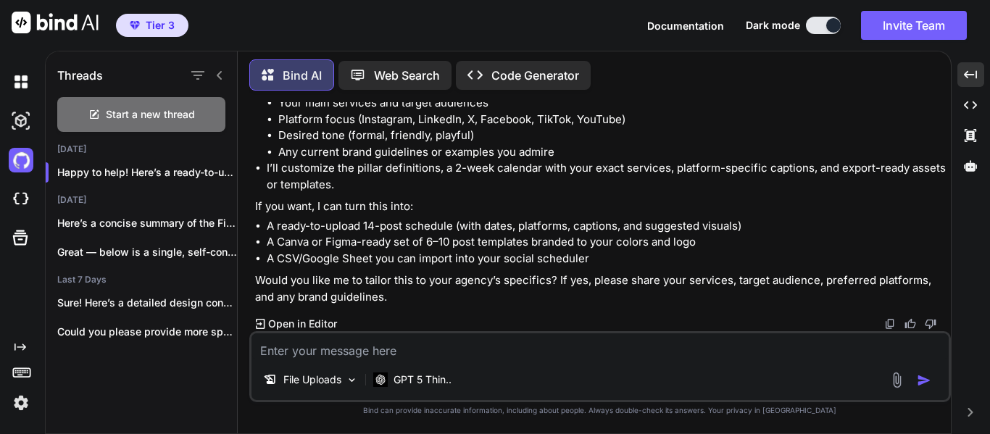
drag, startPoint x: 0, startPoint y: 297, endPoint x: 0, endPoint y: 341, distance: 43.5
click at [0, 341] on div "Created with Pixso." at bounding box center [19, 238] width 39 height 353
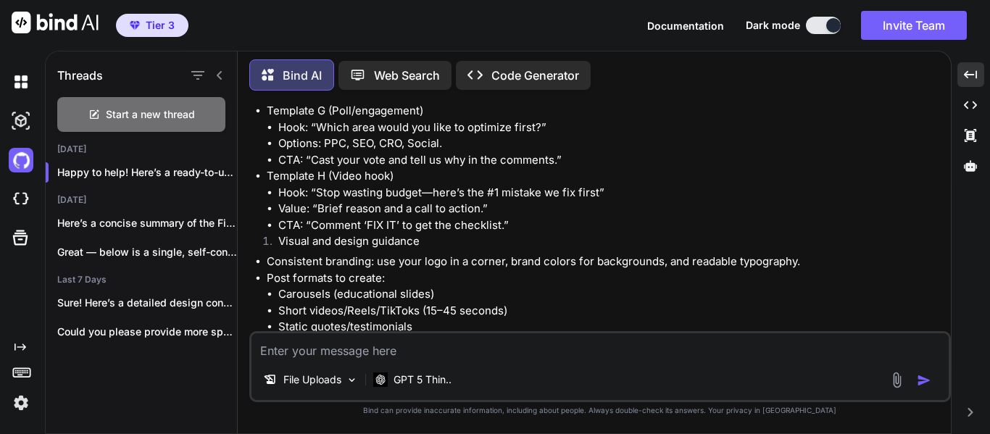
scroll to position [1421, 0]
